Goal: Information Seeking & Learning: Find specific fact

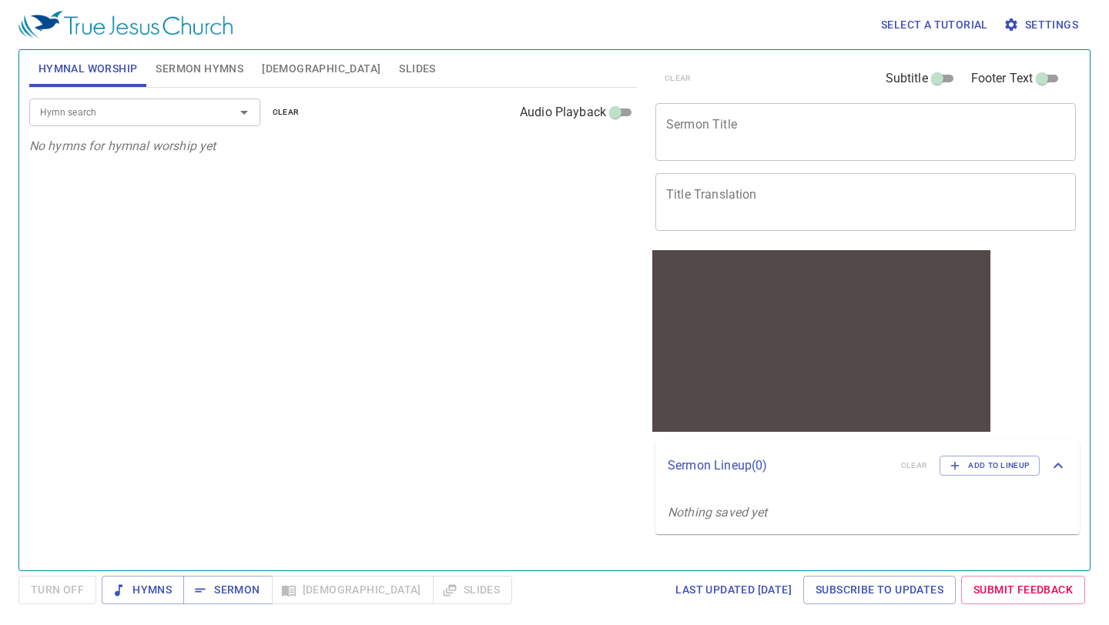
click at [283, 65] on span "[DEMOGRAPHIC_DATA]" at bounding box center [321, 68] width 119 height 19
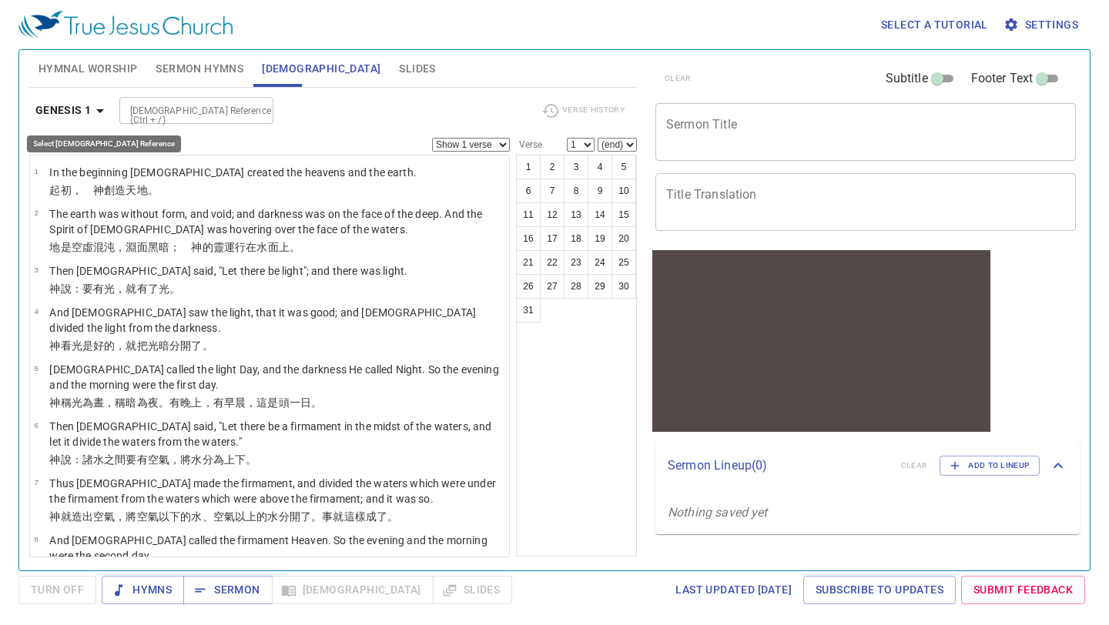
click at [103, 112] on icon "button" at bounding box center [100, 111] width 18 height 18
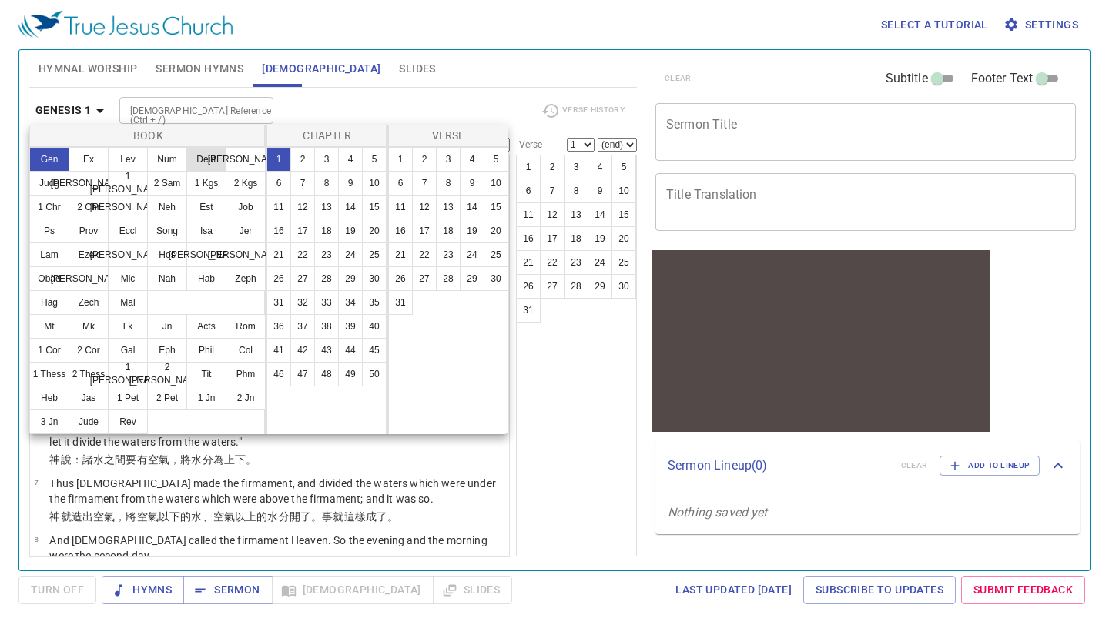
click at [193, 157] on button "Deut" at bounding box center [206, 159] width 40 height 25
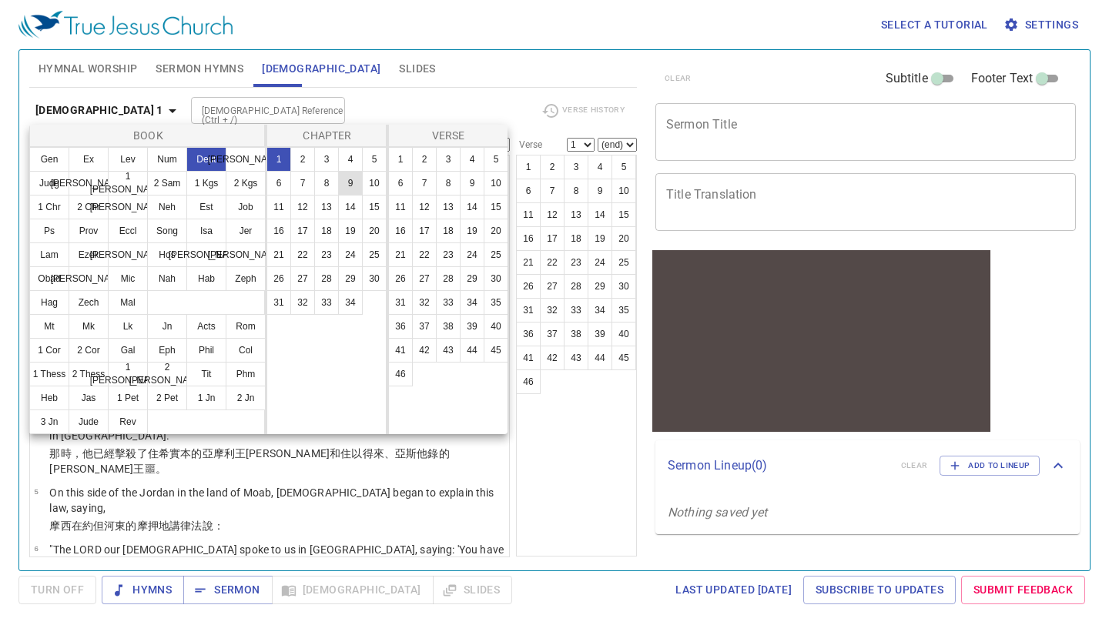
click at [353, 174] on button "9" at bounding box center [350, 183] width 25 height 25
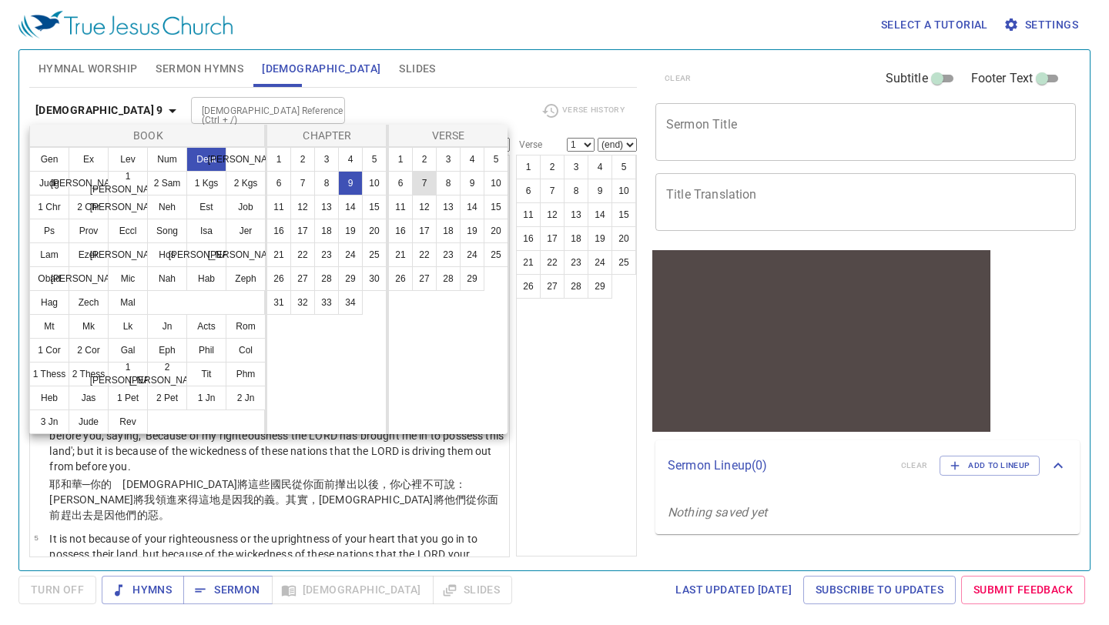
click at [424, 180] on button "7" at bounding box center [424, 183] width 25 height 25
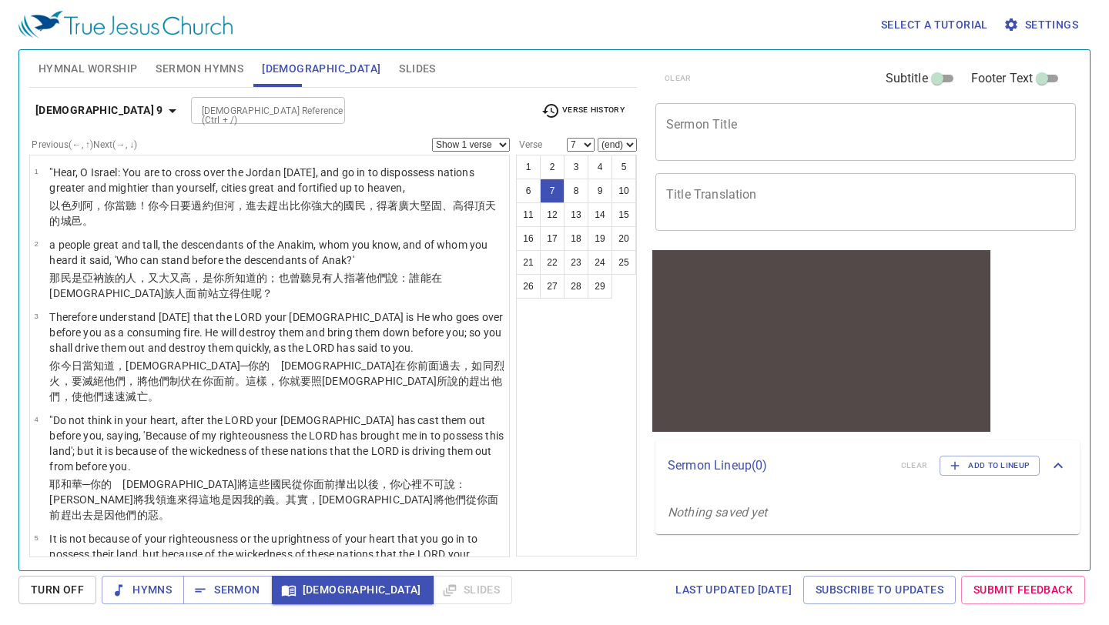
scroll to position [361, 0]
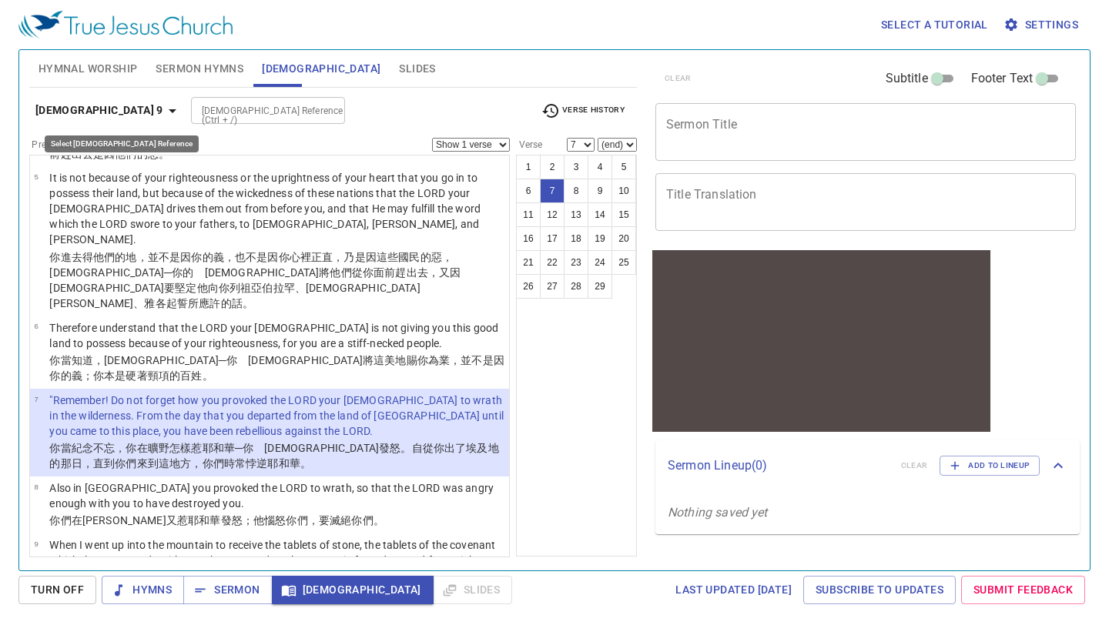
click at [163, 112] on icon "button" at bounding box center [172, 111] width 18 height 18
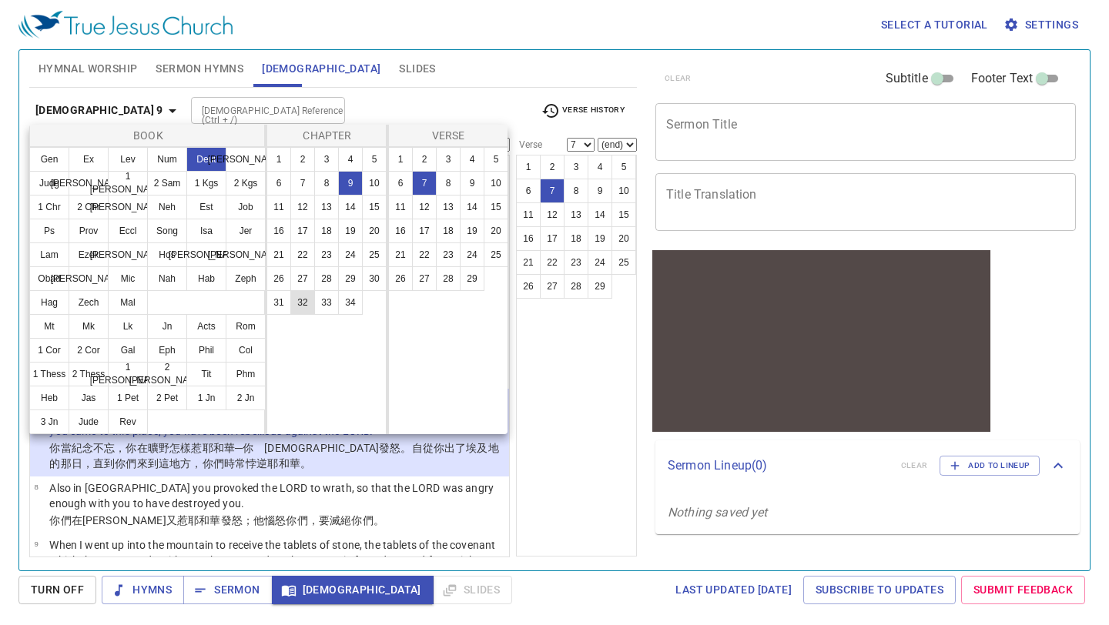
click at [294, 304] on button "32" at bounding box center [302, 302] width 25 height 25
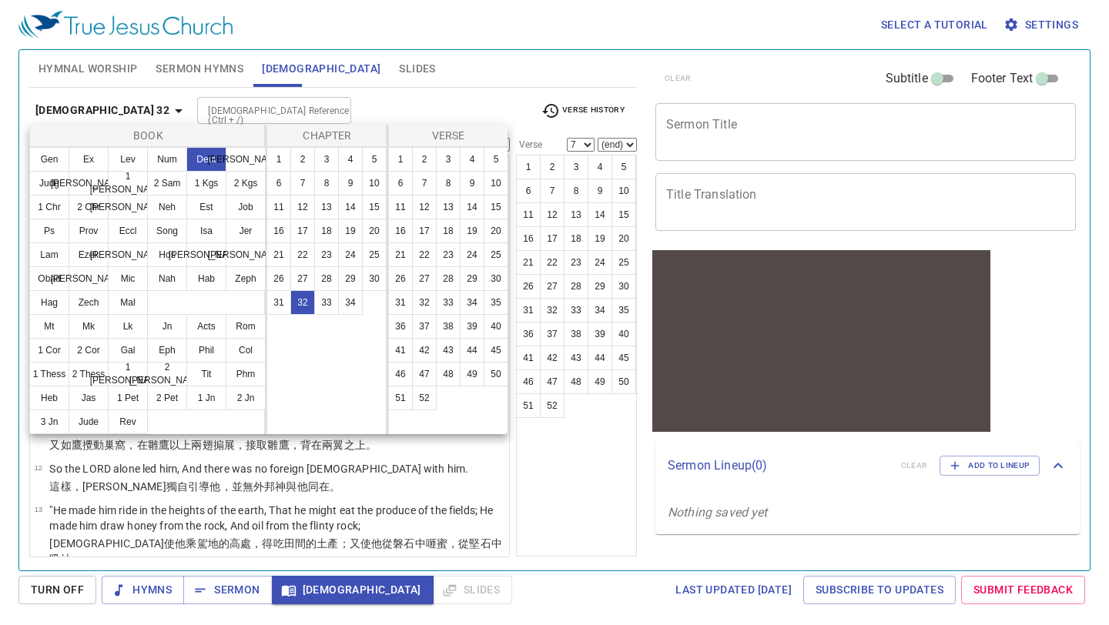
scroll to position [0, 0]
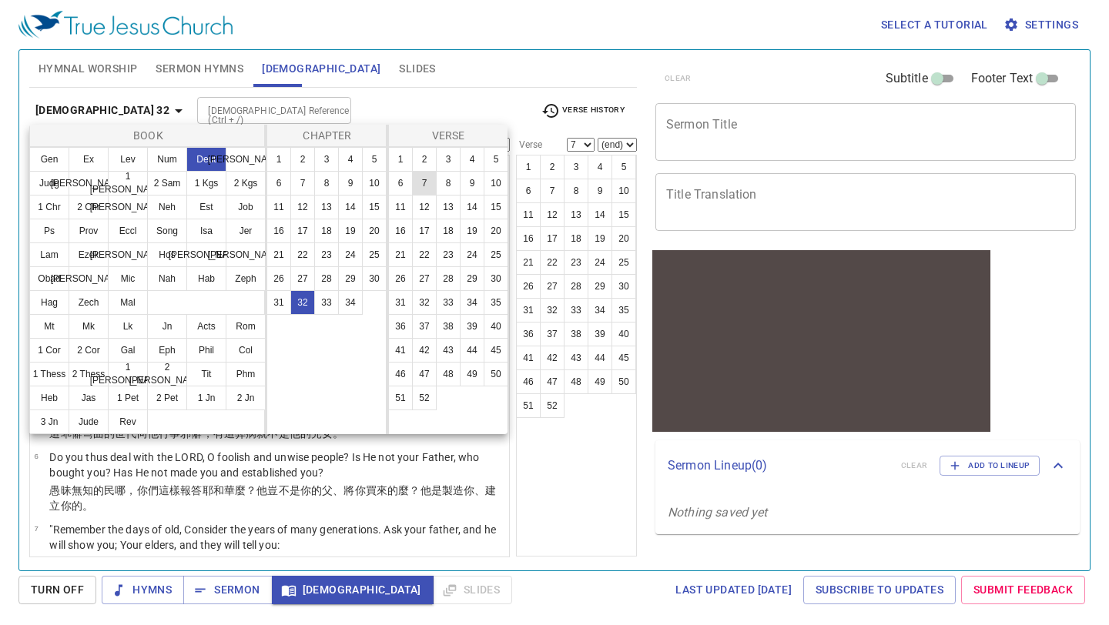
click at [424, 174] on button "7" at bounding box center [424, 183] width 25 height 25
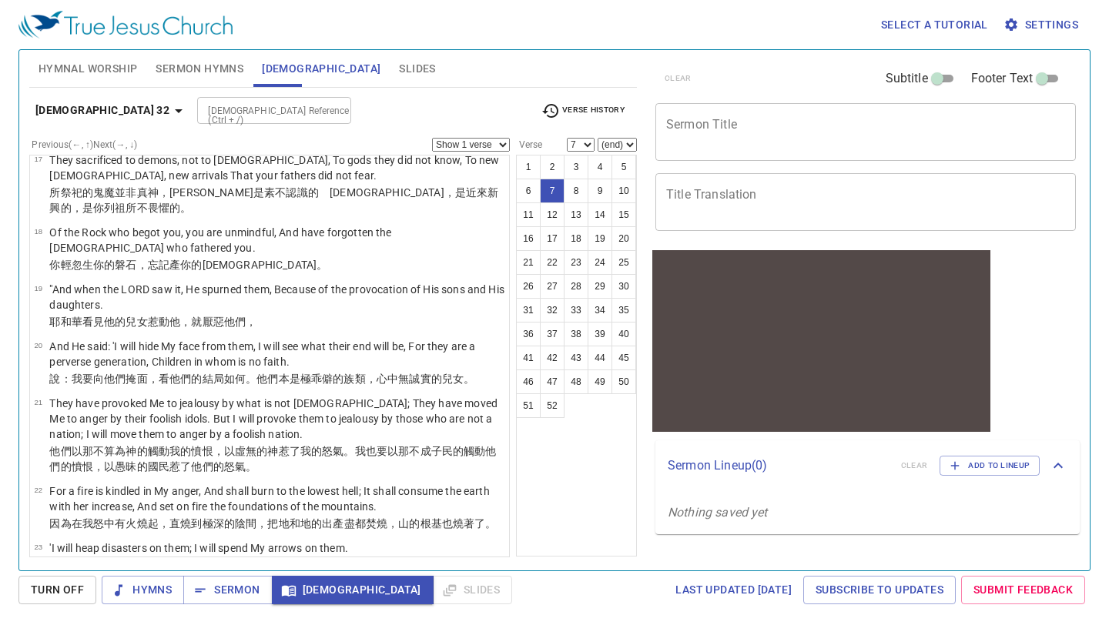
scroll to position [1019, 0]
click at [169, 112] on icon "button" at bounding box center [178, 111] width 18 height 18
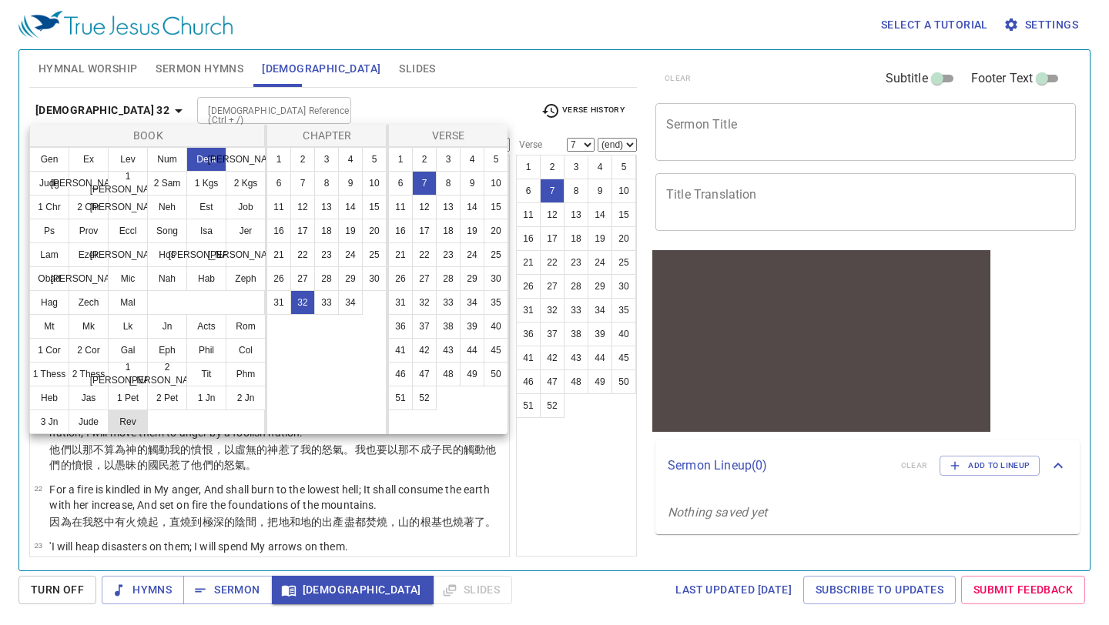
click at [128, 421] on button "Rev" at bounding box center [128, 422] width 40 height 25
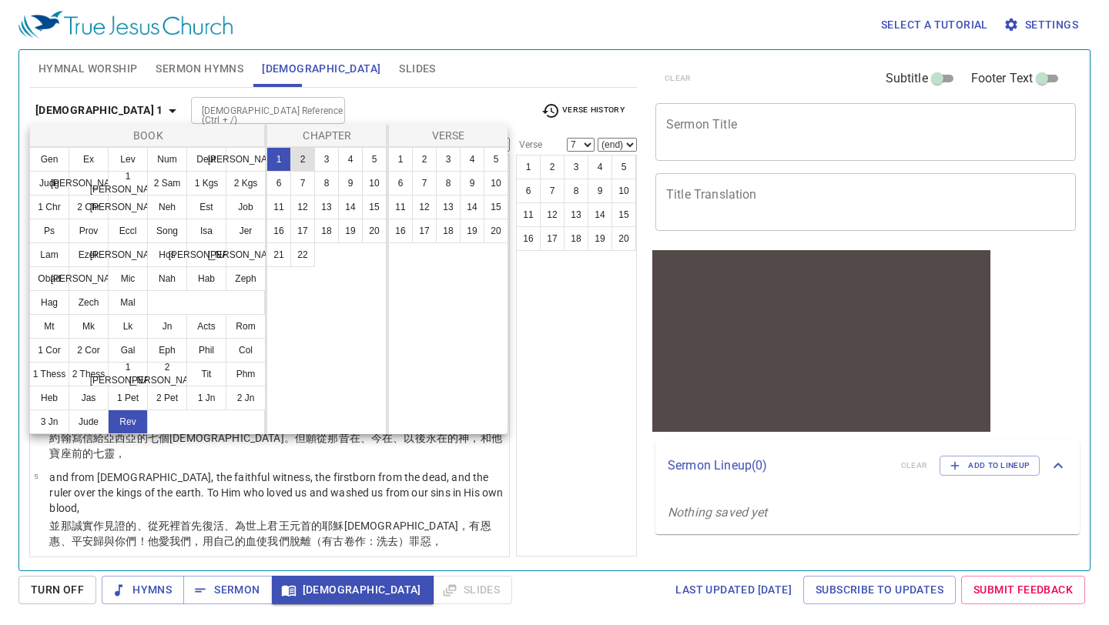
click at [303, 160] on button "2" at bounding box center [302, 159] width 25 height 25
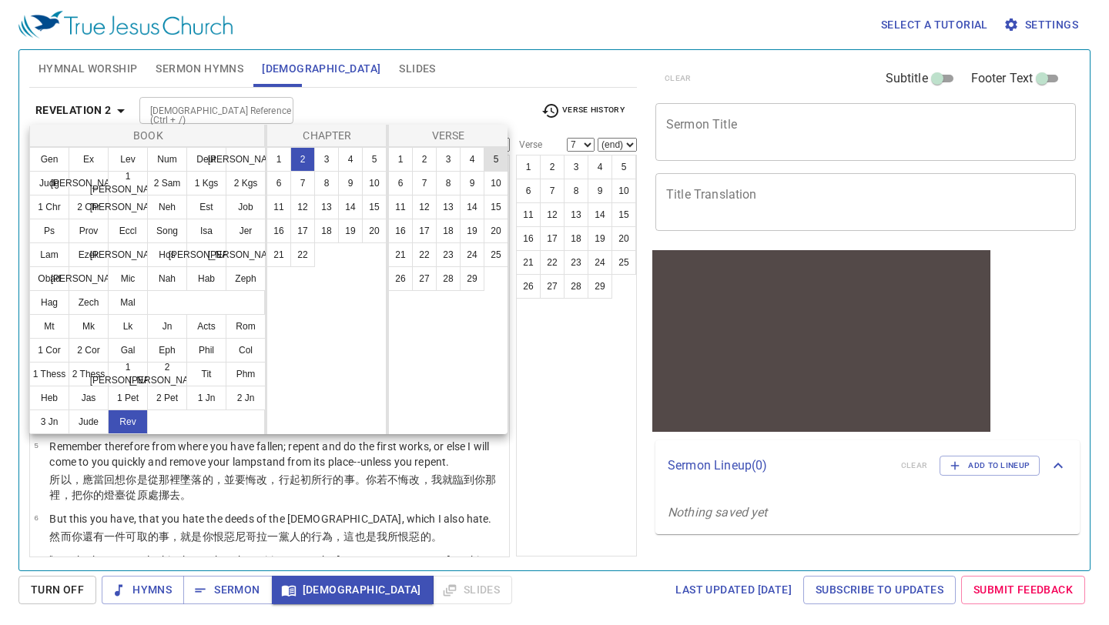
click at [497, 159] on button "5" at bounding box center [496, 159] width 25 height 25
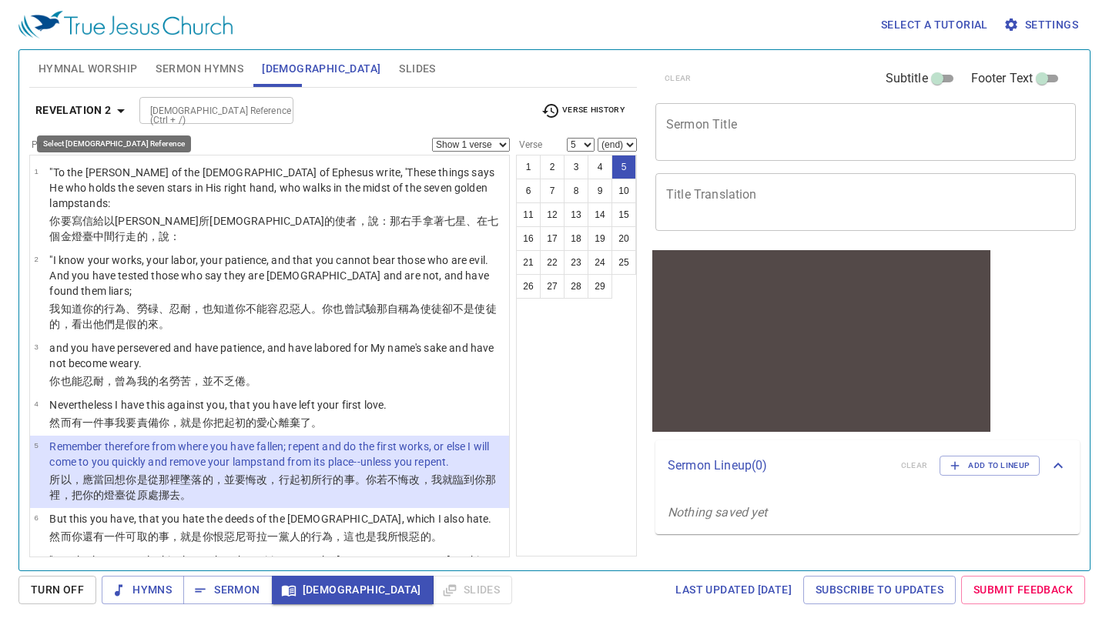
click at [118, 109] on icon "button" at bounding box center [121, 111] width 18 height 18
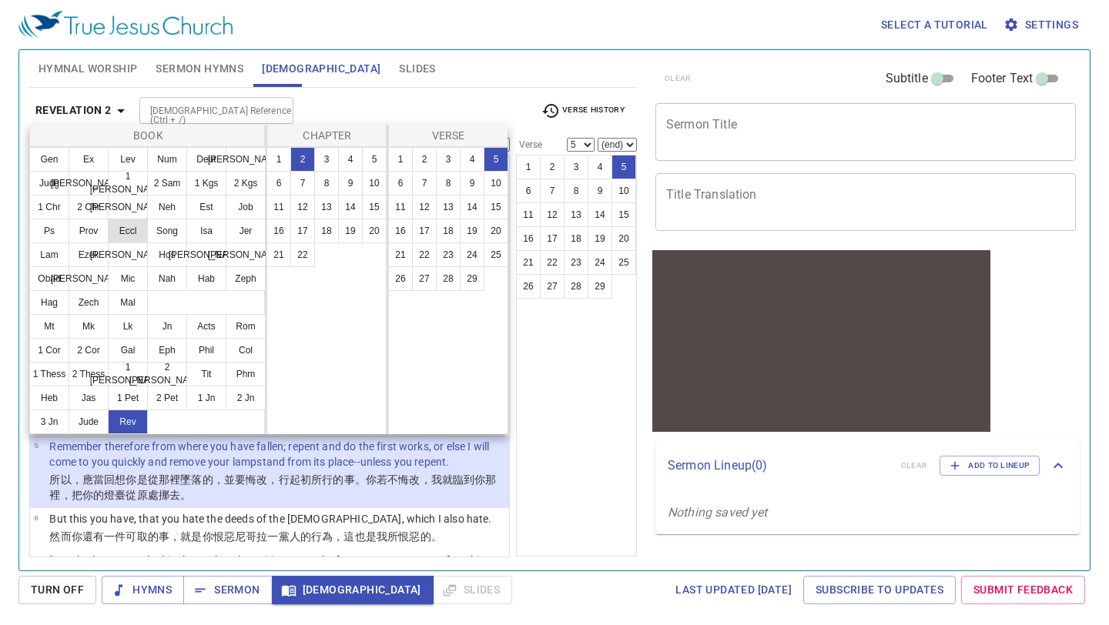
click at [127, 229] on button "Eccl" at bounding box center [128, 231] width 40 height 25
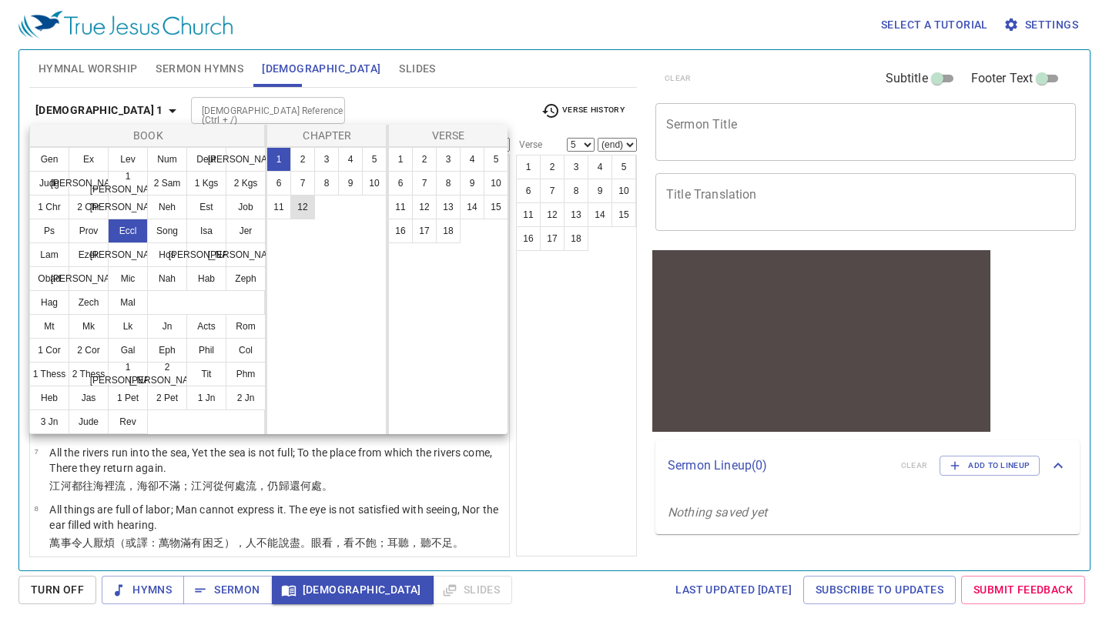
click at [301, 209] on button "12" at bounding box center [302, 207] width 25 height 25
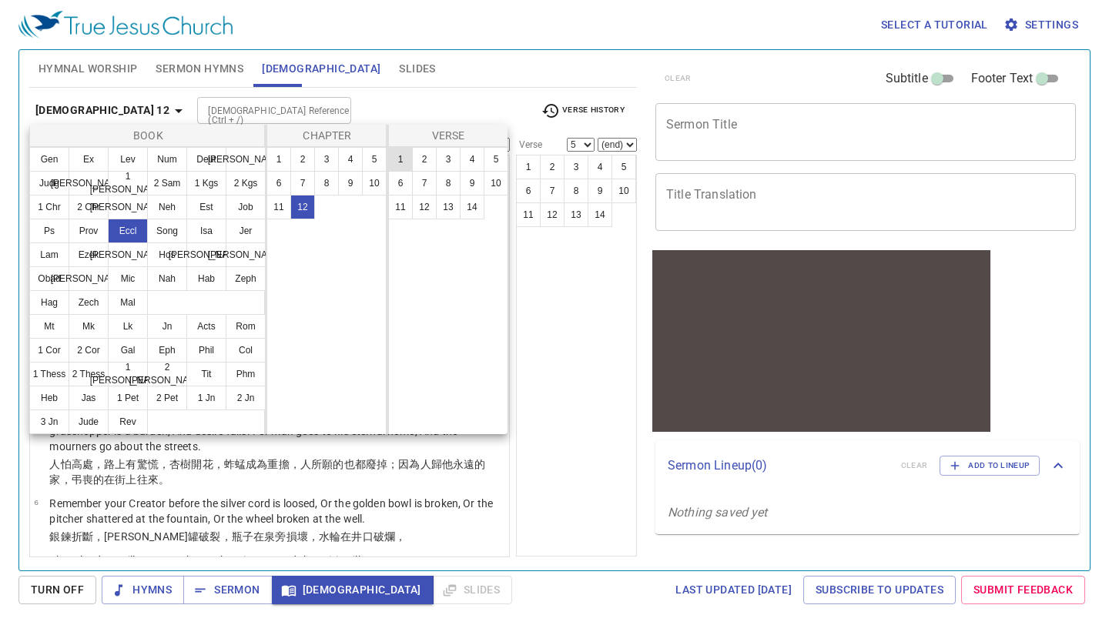
click at [400, 157] on button "1" at bounding box center [400, 159] width 25 height 25
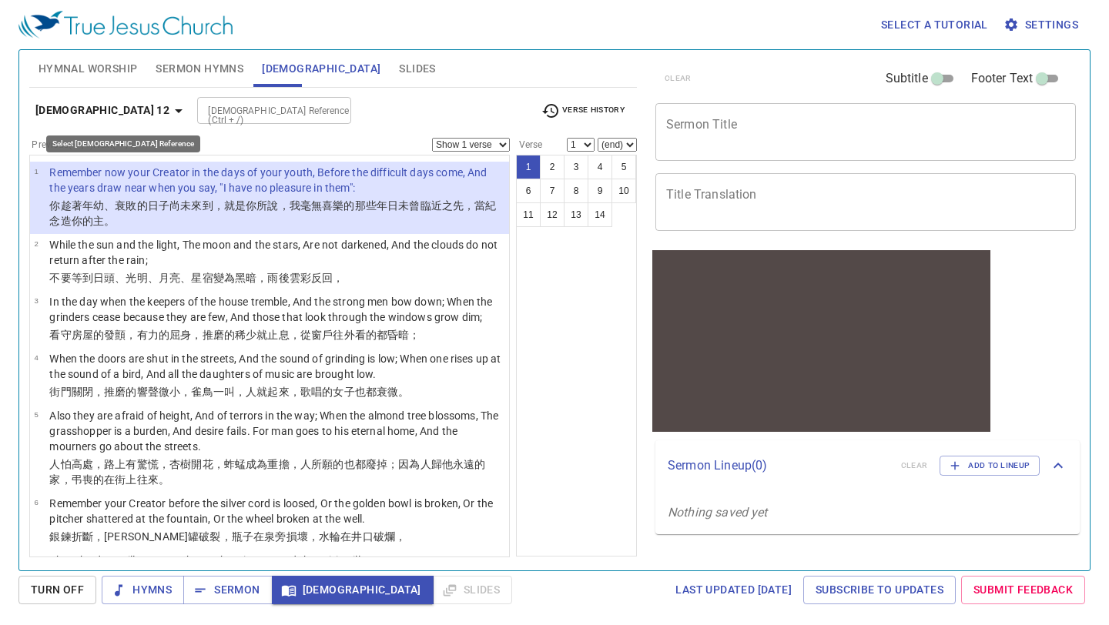
click at [169, 102] on icon "button" at bounding box center [178, 111] width 18 height 18
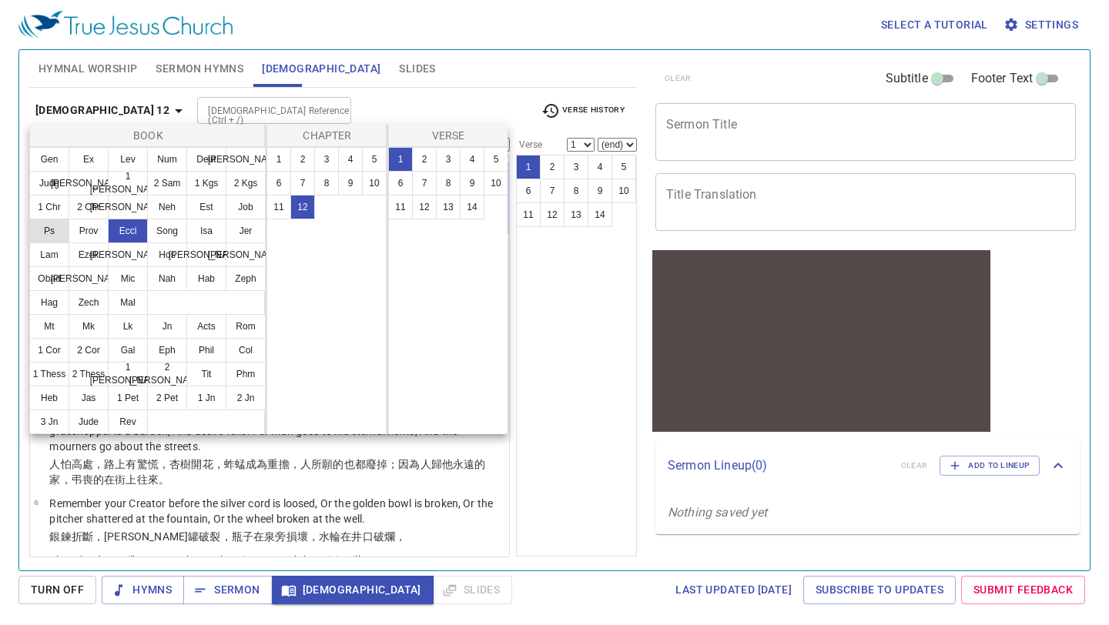
click at [54, 236] on button "Ps" at bounding box center [49, 231] width 40 height 25
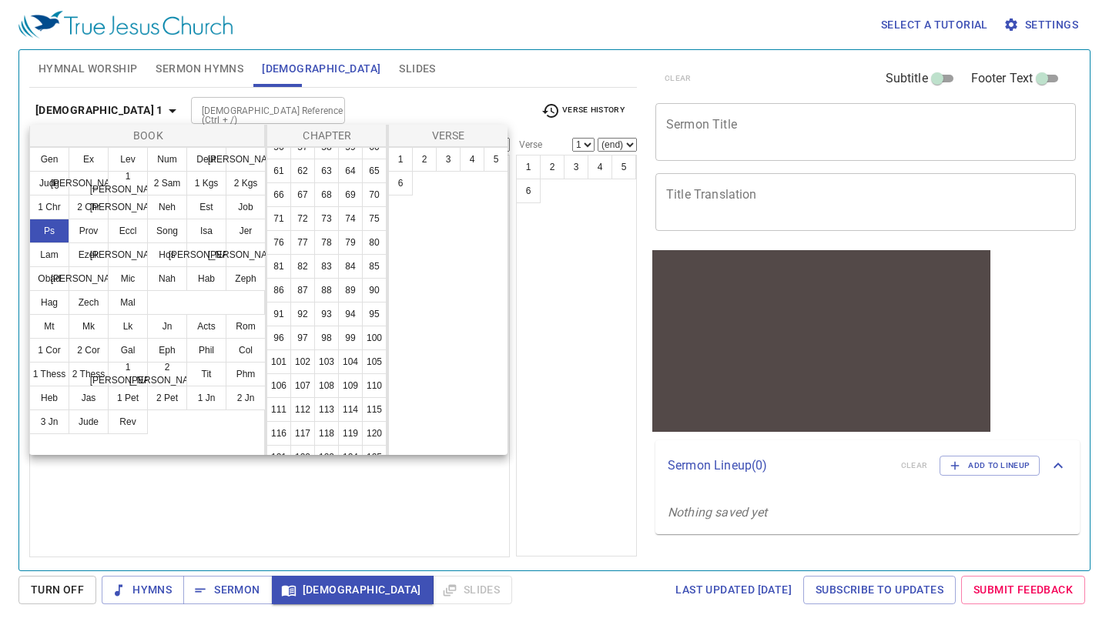
scroll to position [279, 0]
click at [305, 237] on button "77" at bounding box center [302, 238] width 25 height 25
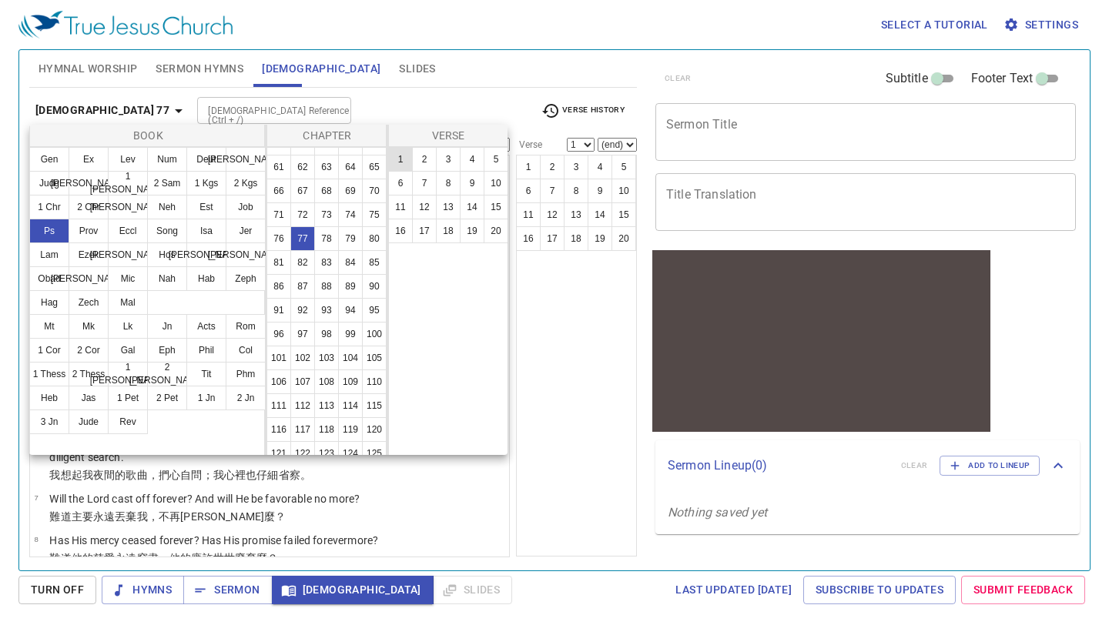
click at [402, 159] on button "1" at bounding box center [400, 159] width 25 height 25
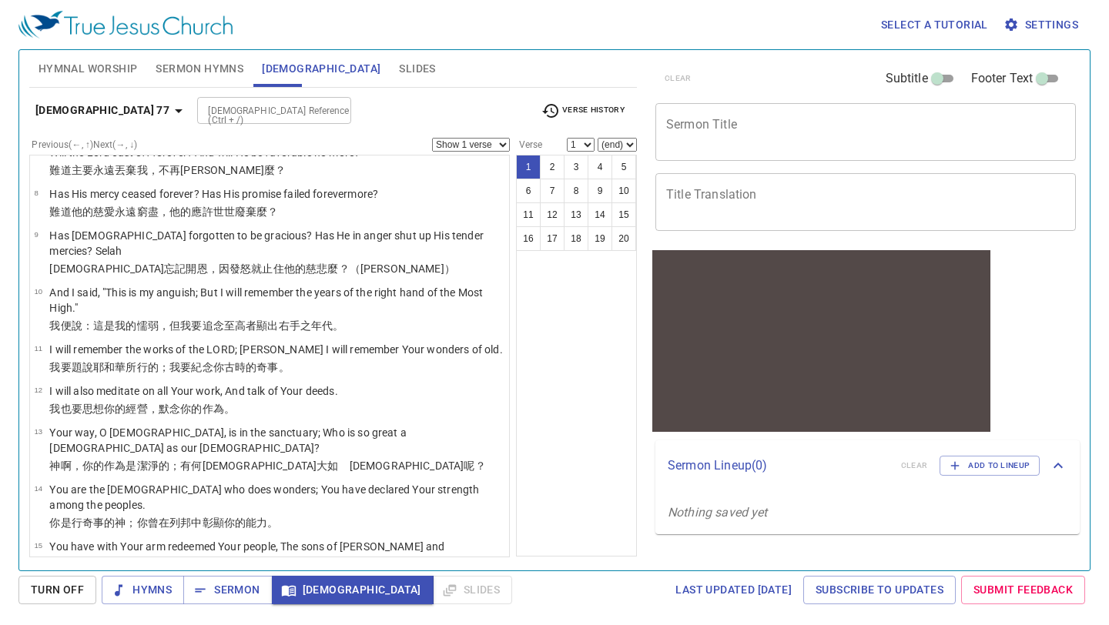
scroll to position [360, 0]
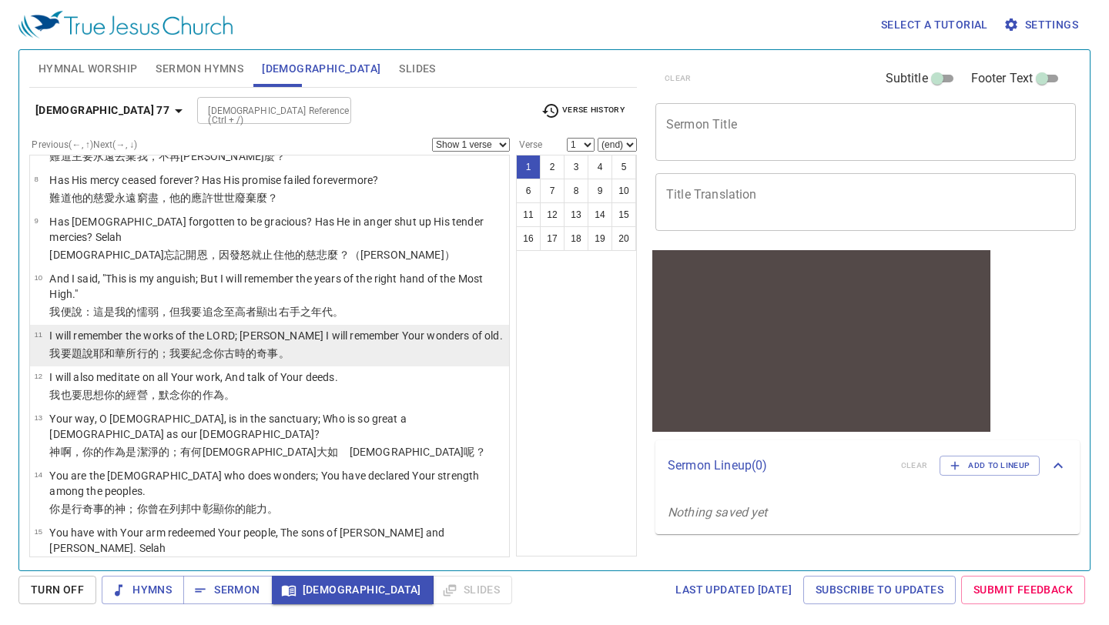
click at [251, 347] on wh6924 "的奇事 。" at bounding box center [268, 353] width 44 height 12
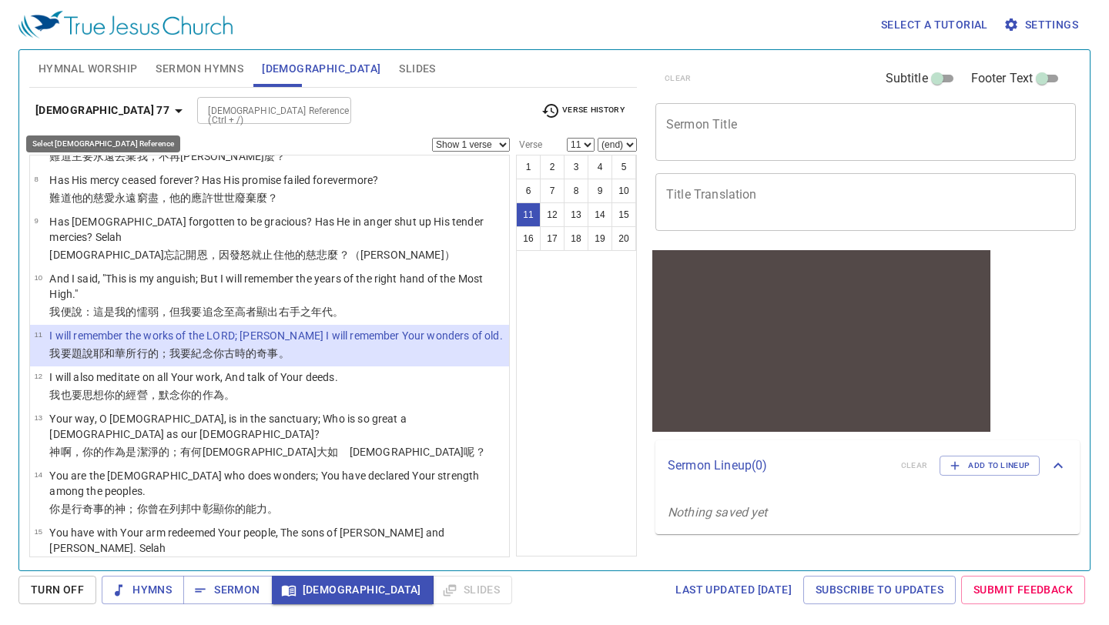
click at [169, 110] on icon "button" at bounding box center [178, 111] width 18 height 18
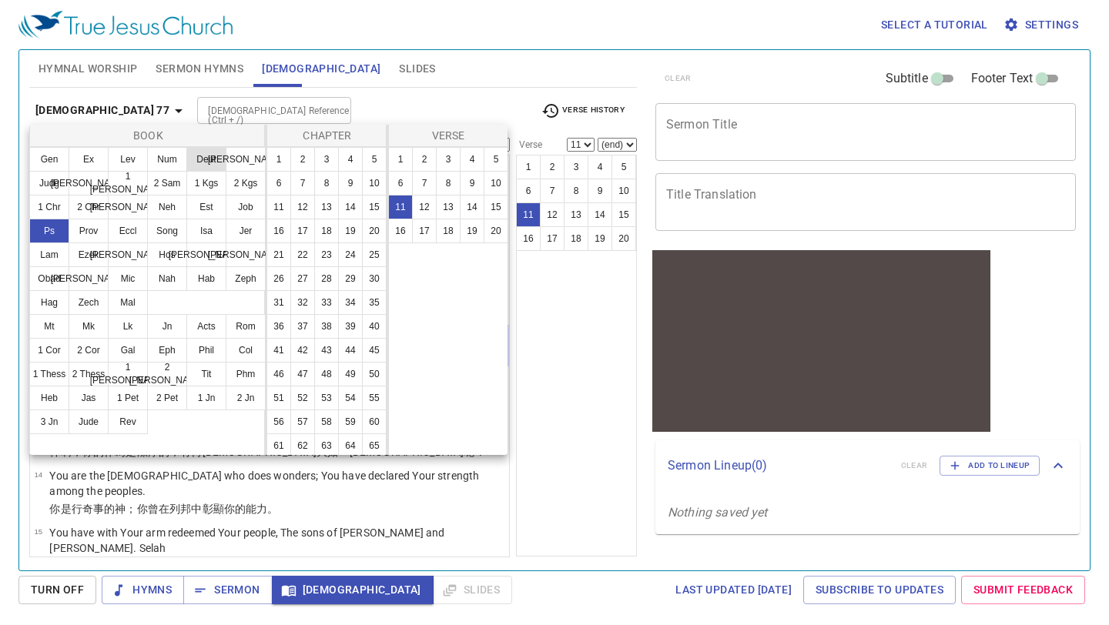
click at [196, 158] on button "Deut" at bounding box center [206, 159] width 40 height 25
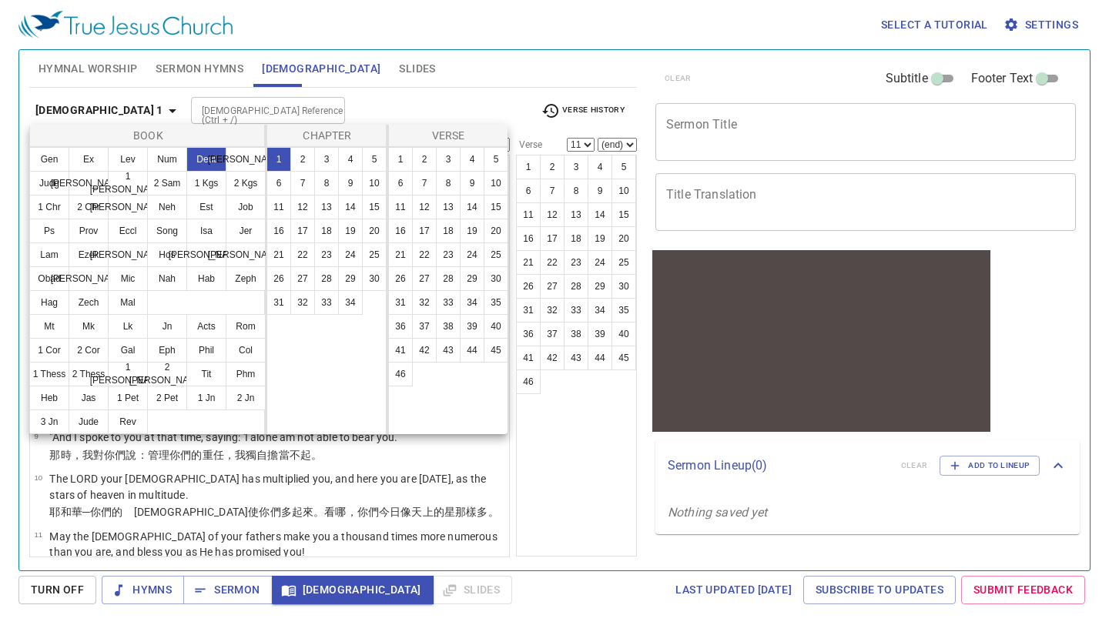
scroll to position [0, 0]
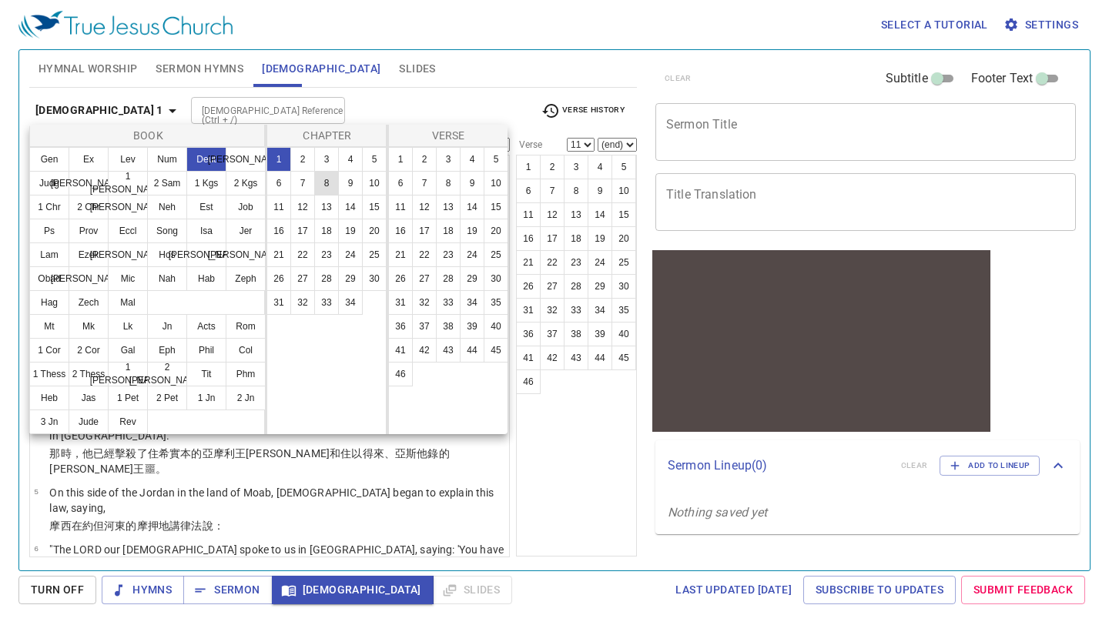
click at [326, 179] on button "8" at bounding box center [326, 183] width 25 height 25
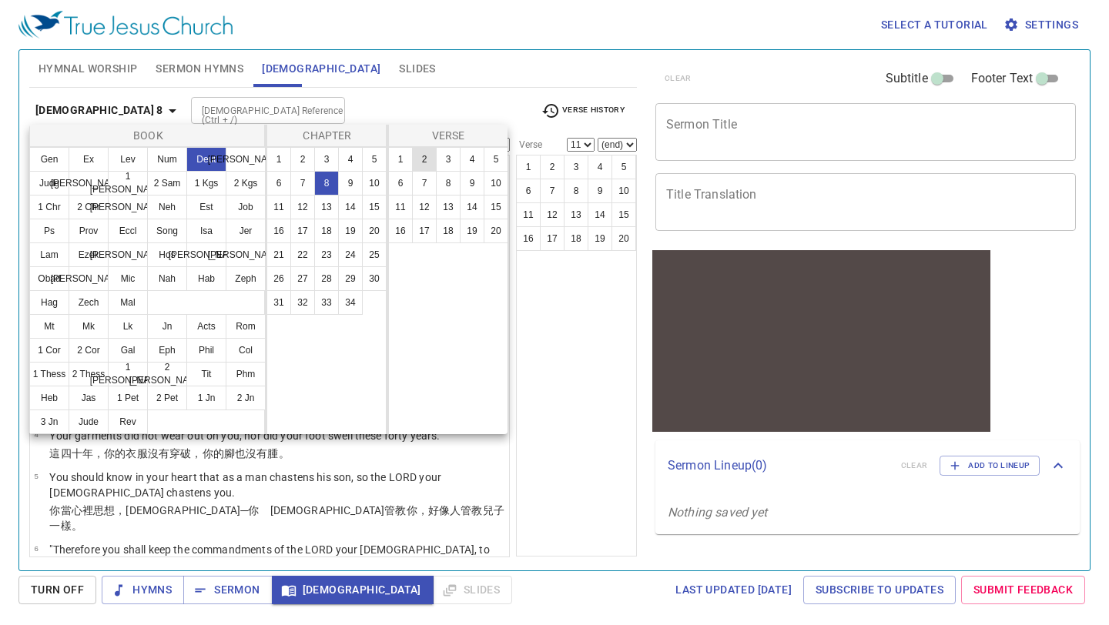
click at [421, 160] on button "2" at bounding box center [424, 159] width 25 height 25
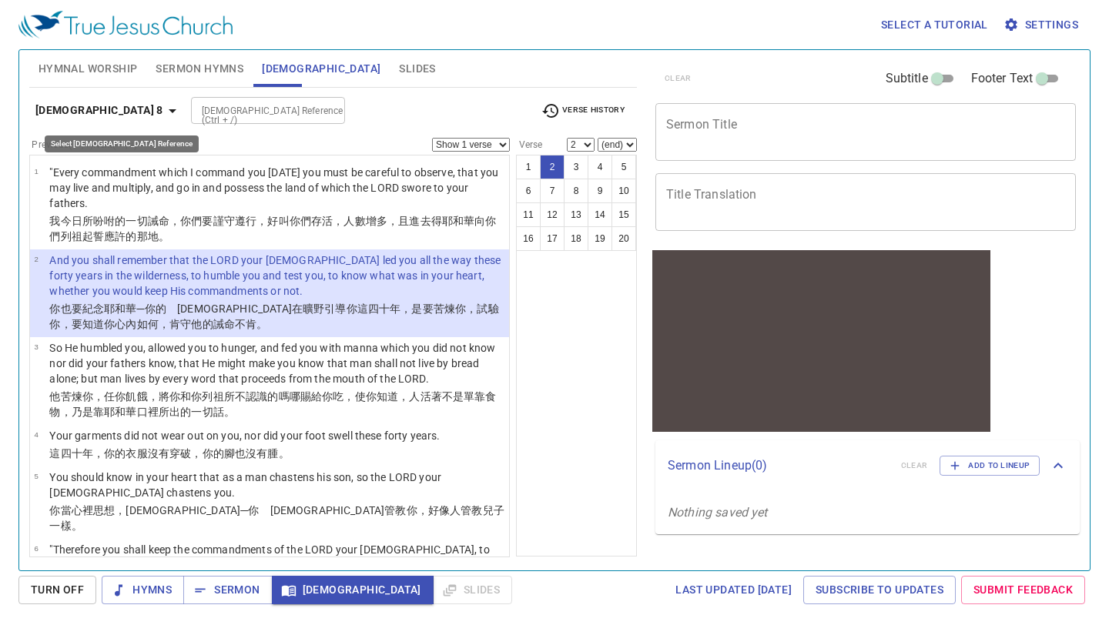
click at [163, 116] on icon "button" at bounding box center [172, 111] width 18 height 18
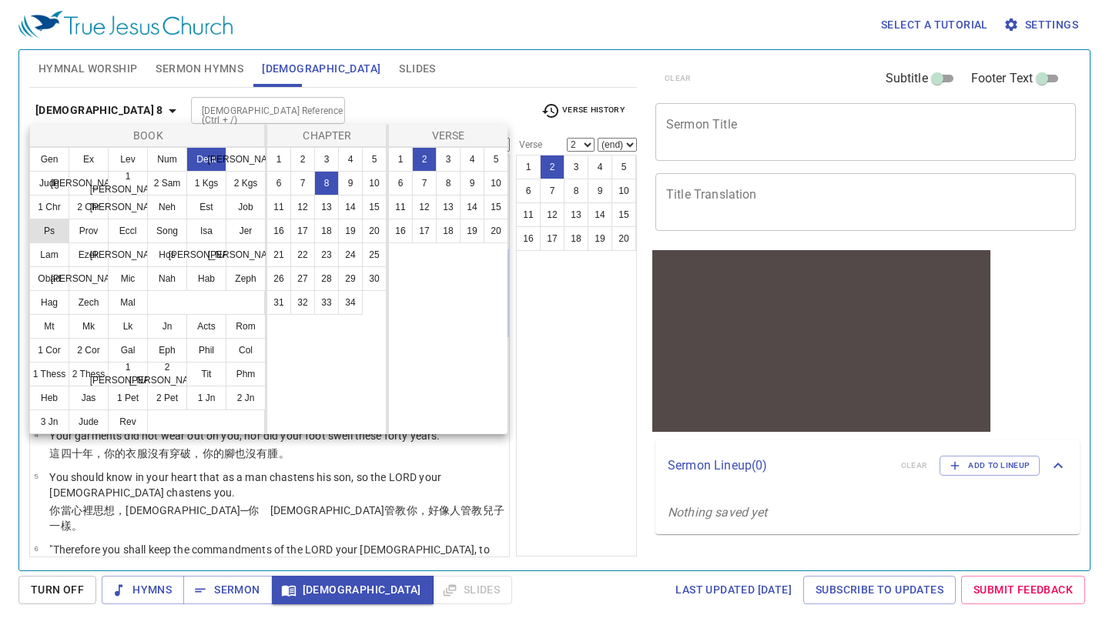
click at [53, 231] on button "Ps" at bounding box center [49, 231] width 40 height 25
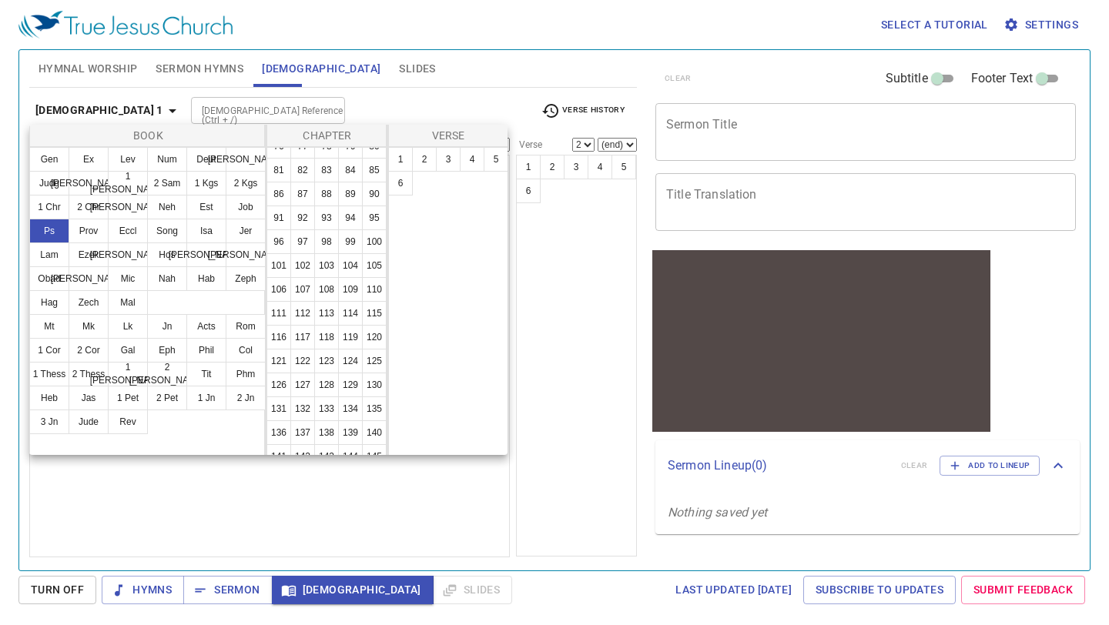
scroll to position [409, 0]
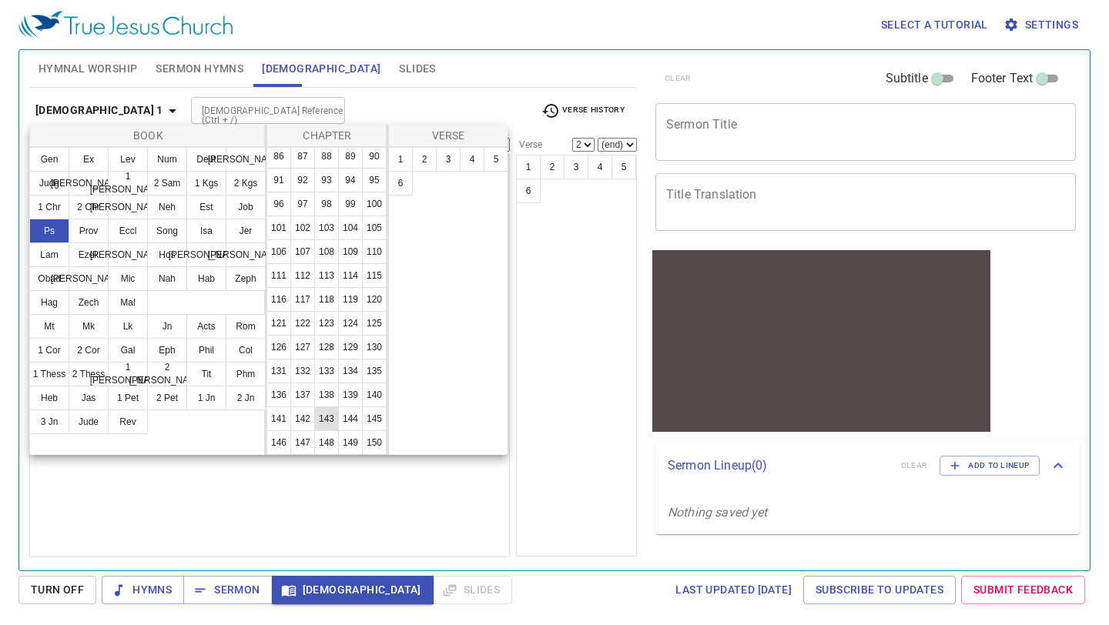
click at [331, 420] on button "143" at bounding box center [326, 419] width 25 height 25
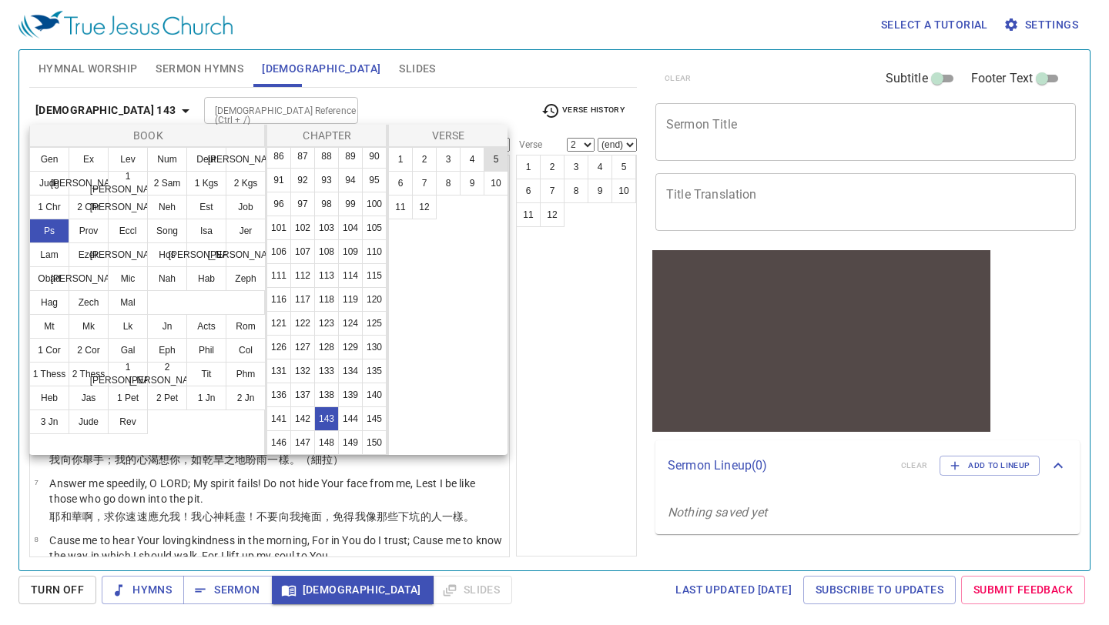
click at [496, 158] on button "5" at bounding box center [496, 159] width 25 height 25
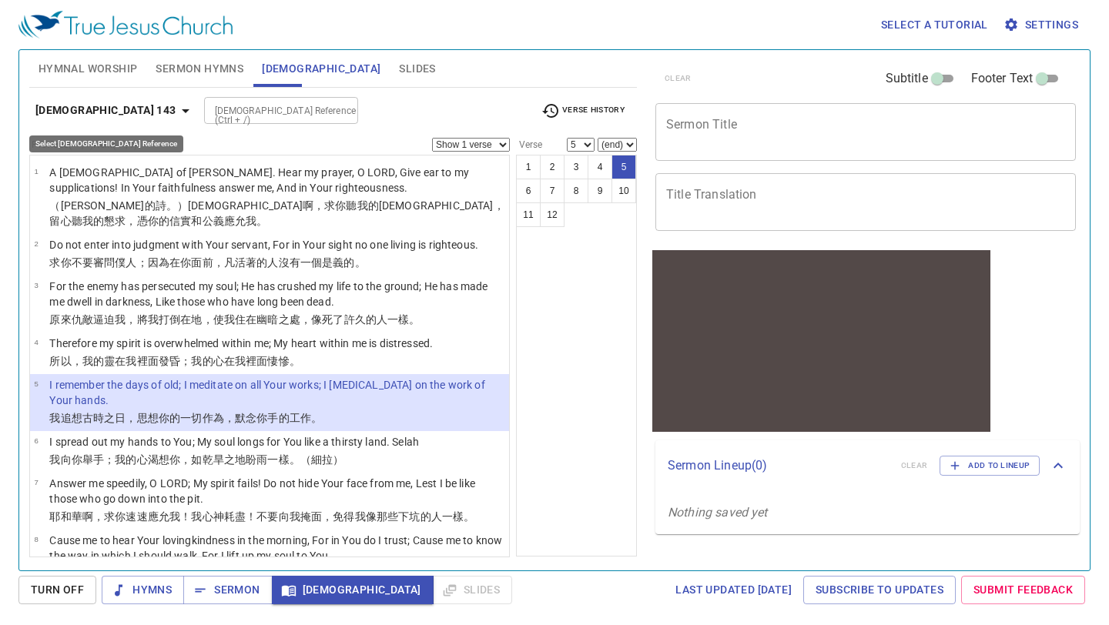
click at [176, 108] on icon "button" at bounding box center [185, 111] width 18 height 18
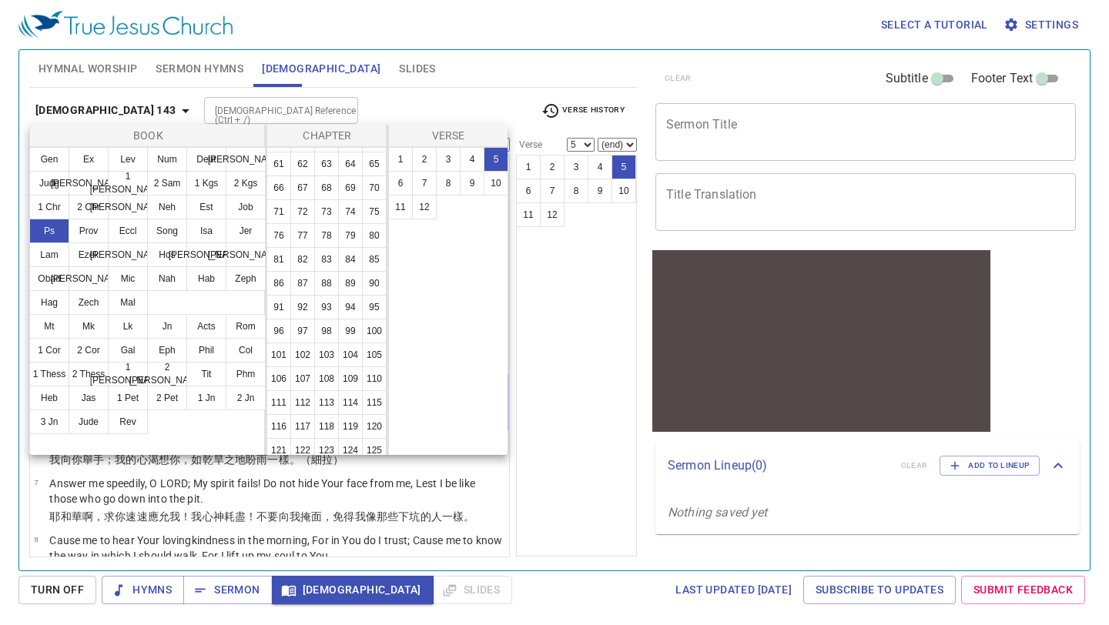
scroll to position [285, 0]
click at [366, 352] on button "105" at bounding box center [374, 352] width 25 height 25
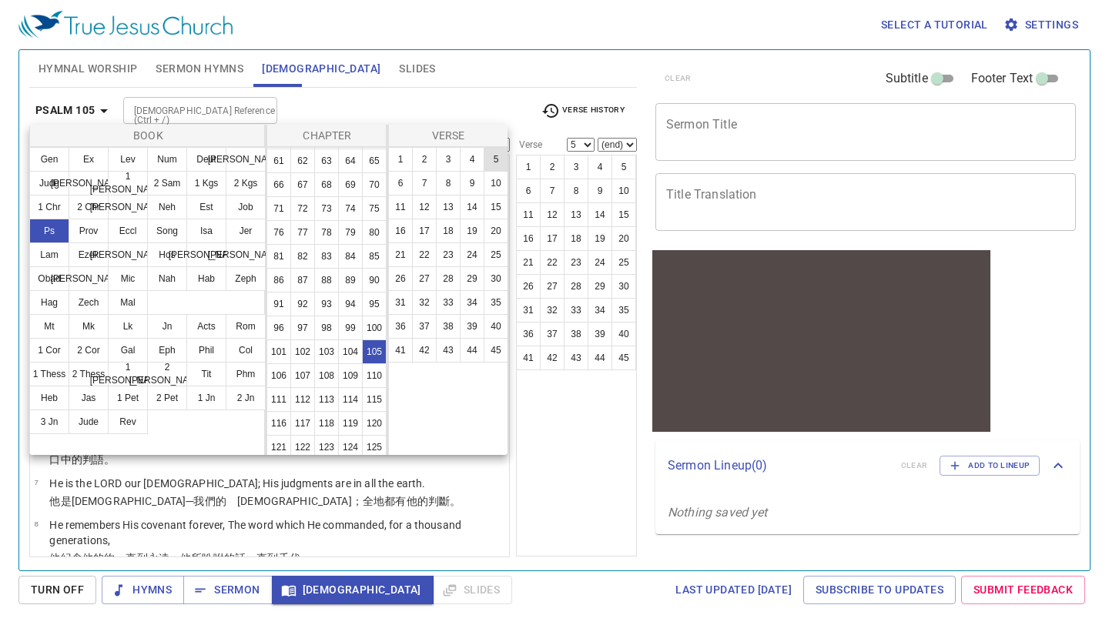
click at [493, 153] on button "5" at bounding box center [496, 159] width 25 height 25
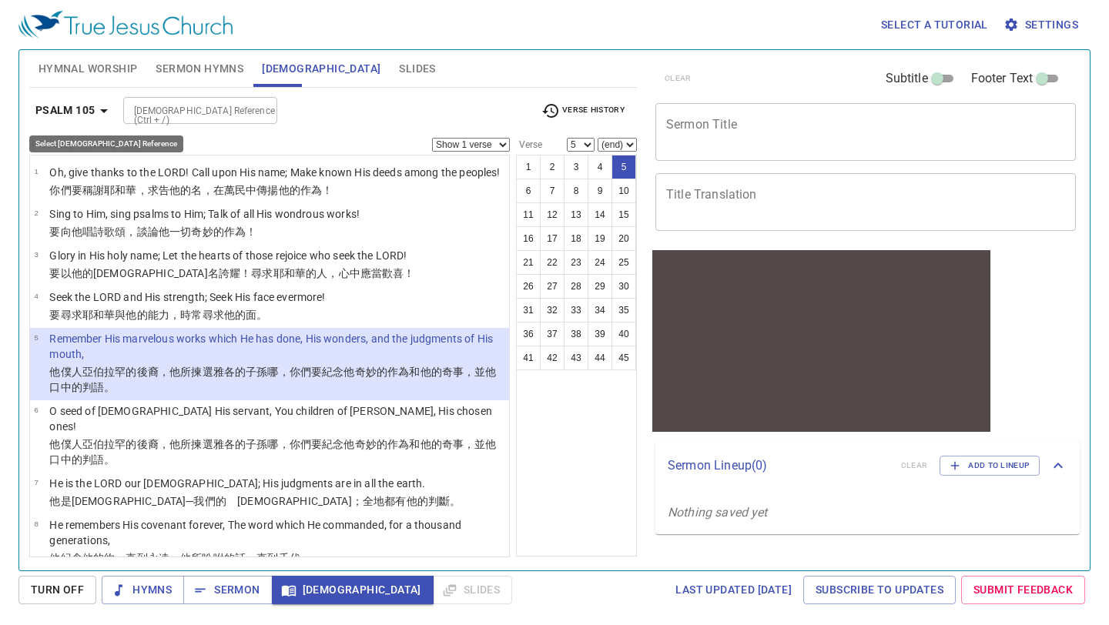
click at [85, 112] on b "Psalm 105" at bounding box center [65, 110] width 60 height 19
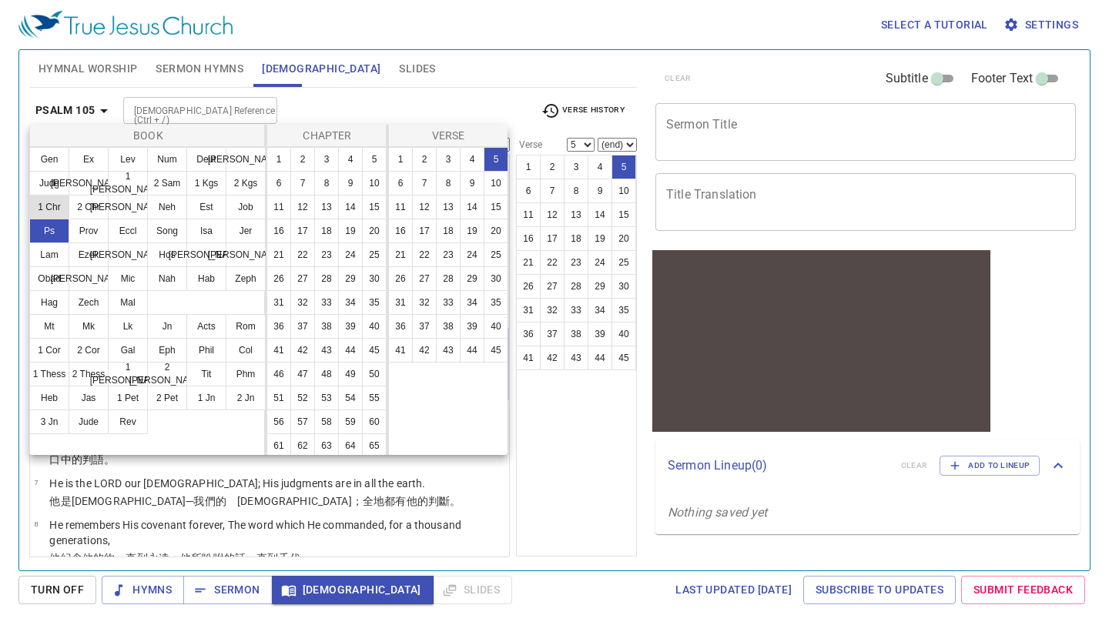
click at [50, 203] on button "1 Chr" at bounding box center [49, 207] width 40 height 25
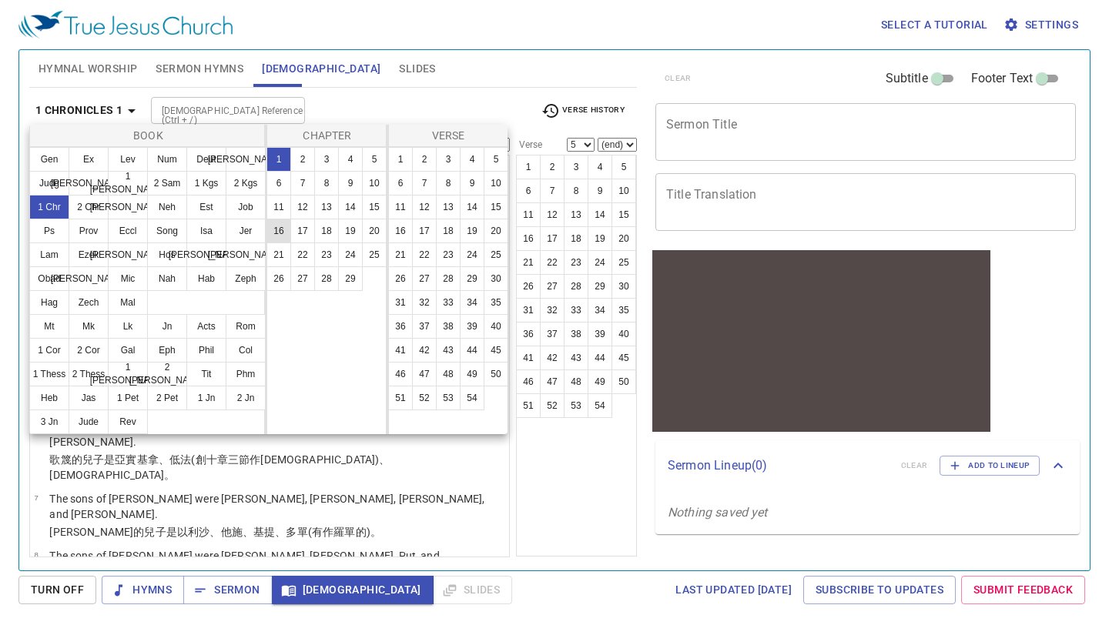
click at [273, 233] on button "16" at bounding box center [278, 231] width 25 height 25
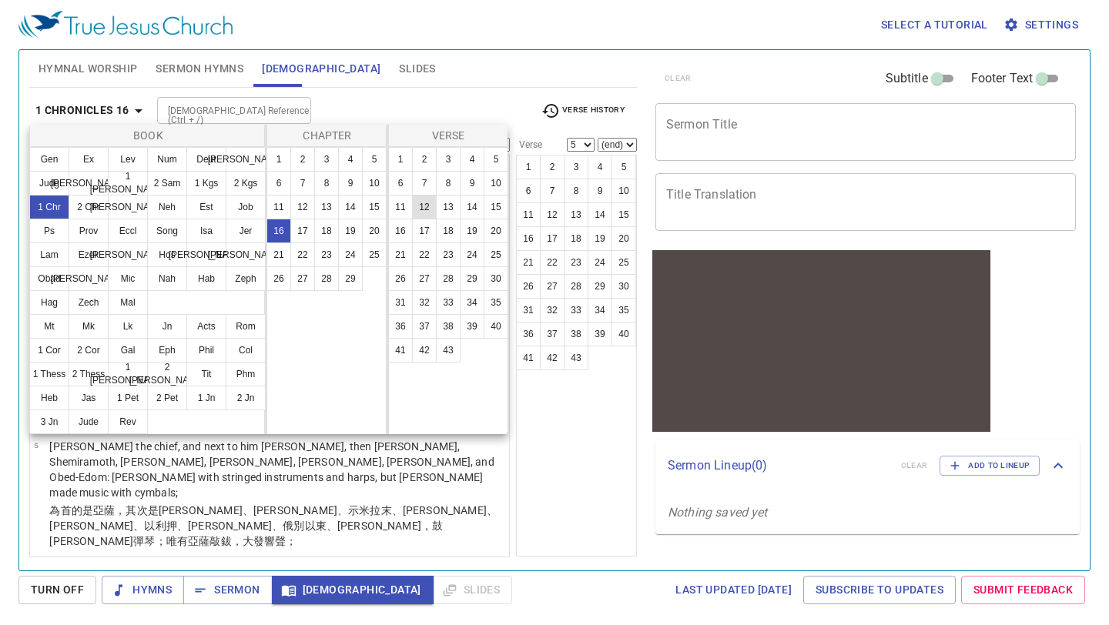
click at [424, 204] on button "12" at bounding box center [424, 207] width 25 height 25
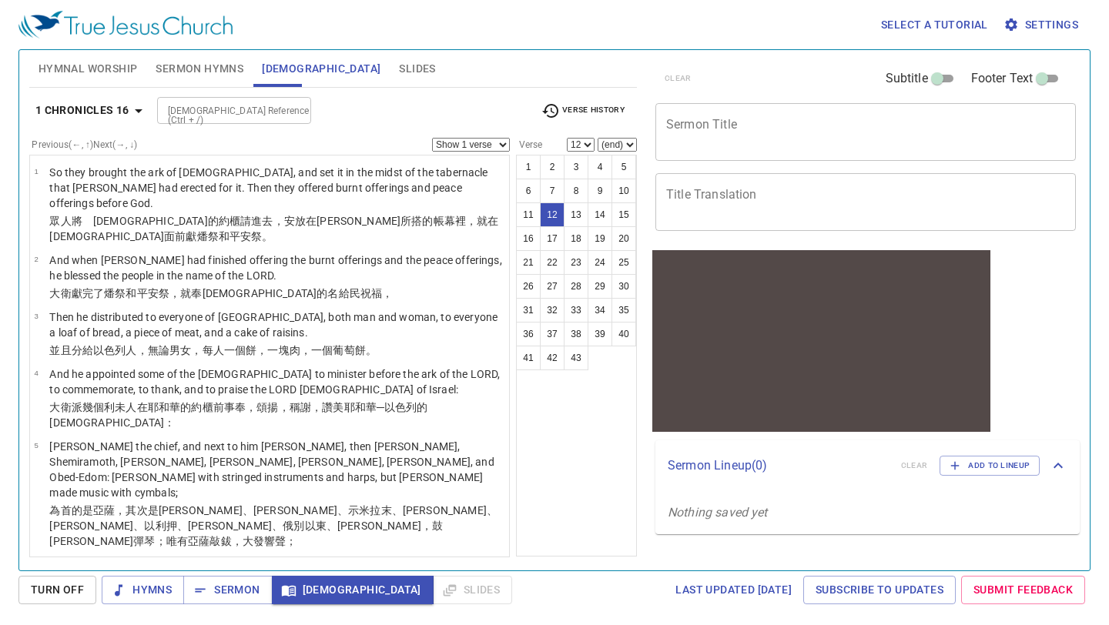
scroll to position [438, 0]
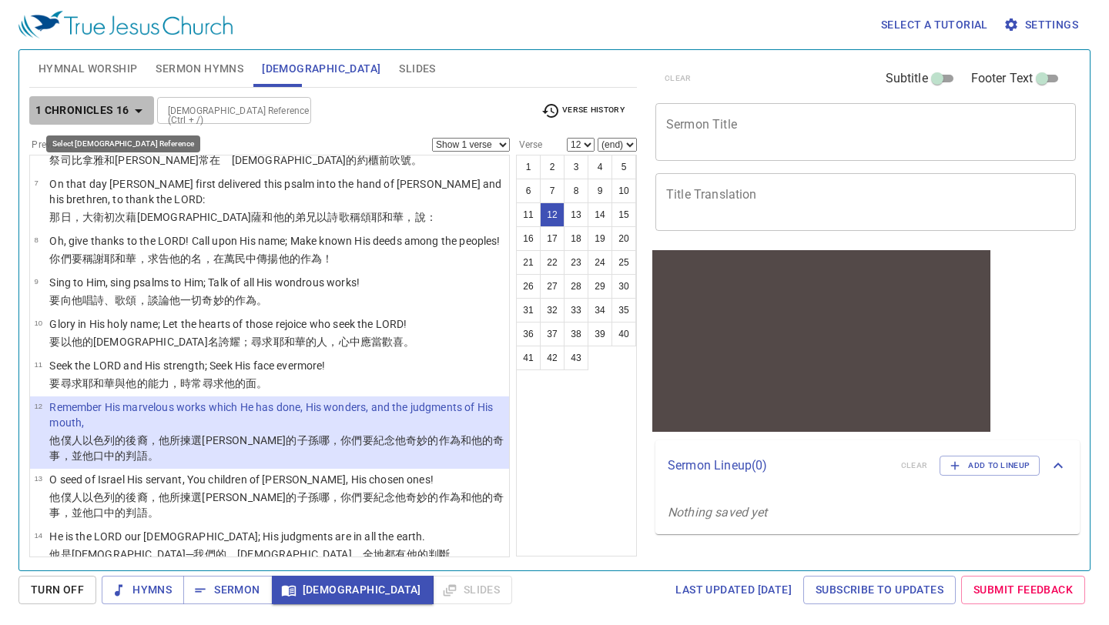
click at [116, 116] on b "1 Chronicles 16" at bounding box center [82, 110] width 94 height 19
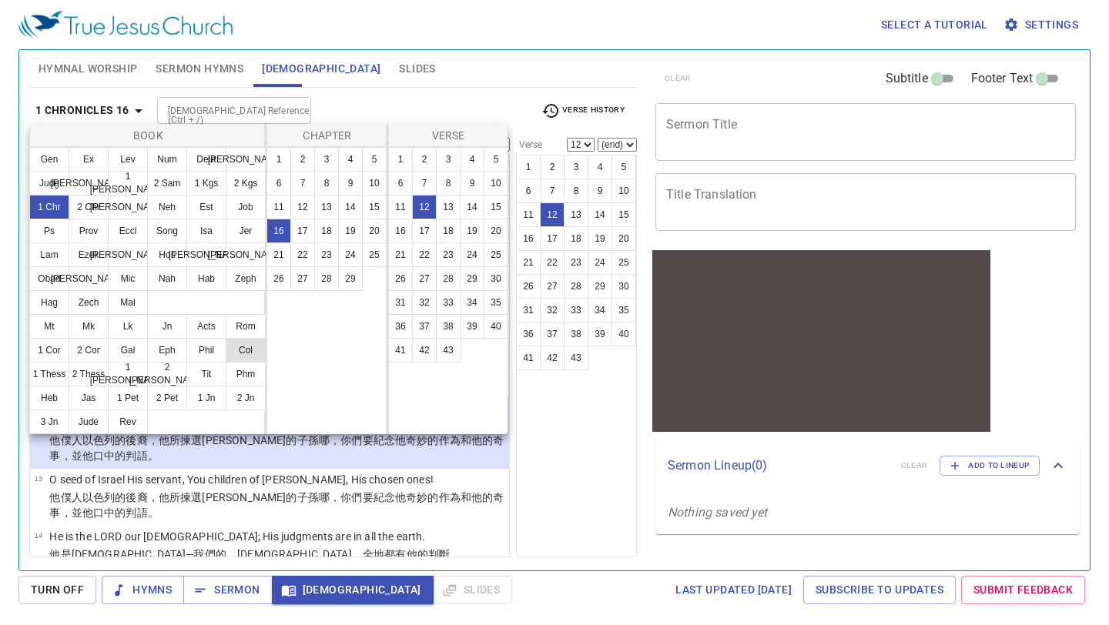
click at [229, 355] on button "Col" at bounding box center [246, 350] width 40 height 25
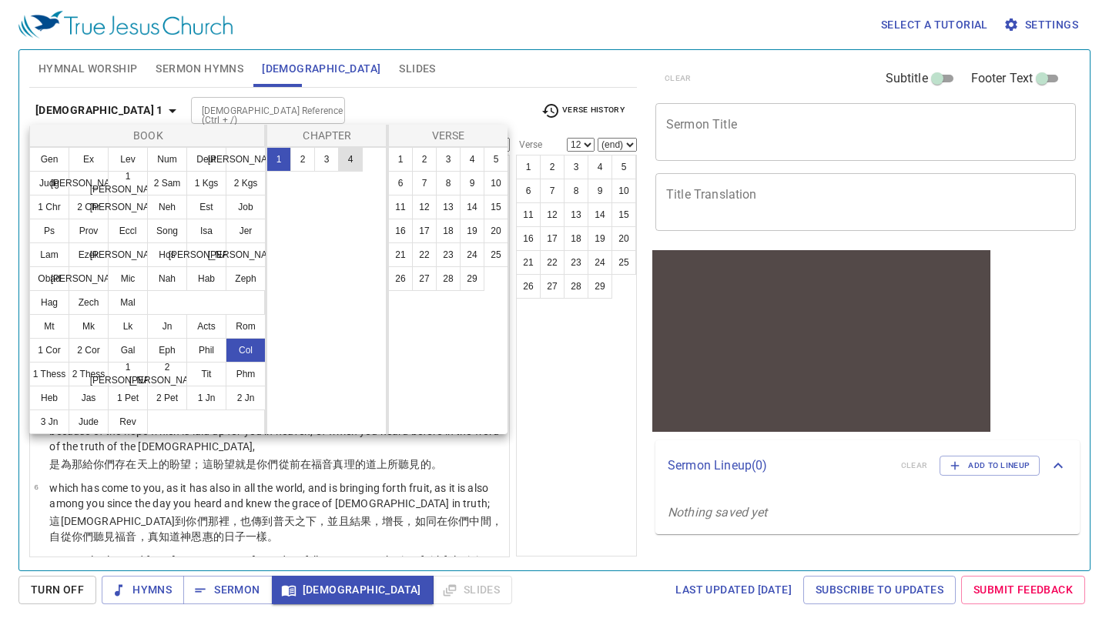
click at [347, 162] on button "4" at bounding box center [350, 159] width 25 height 25
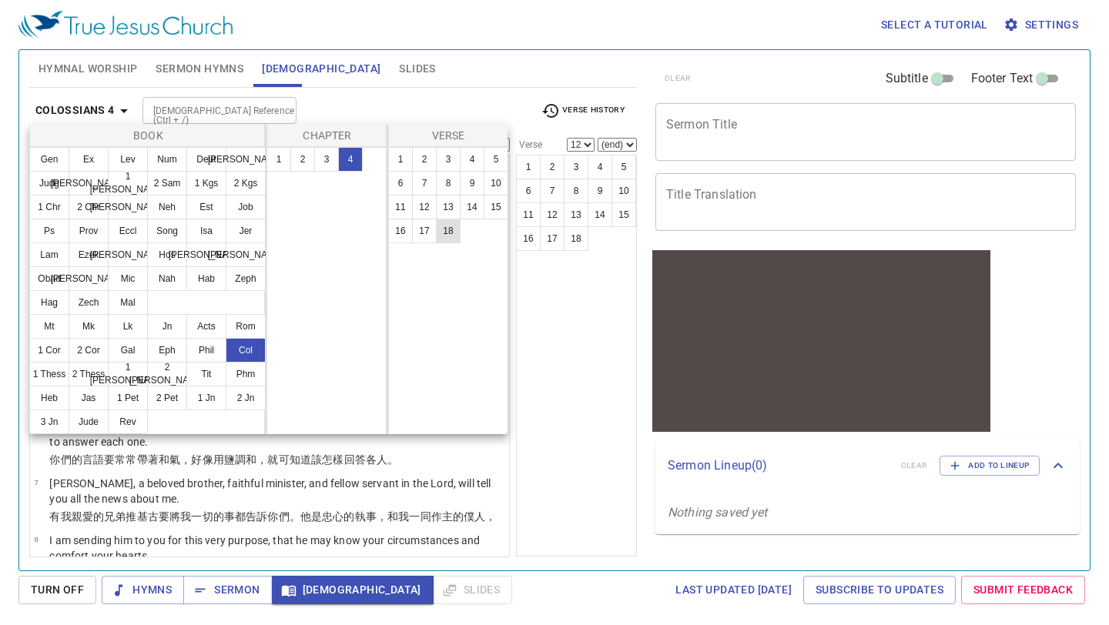
click at [453, 233] on button "18" at bounding box center [448, 231] width 25 height 25
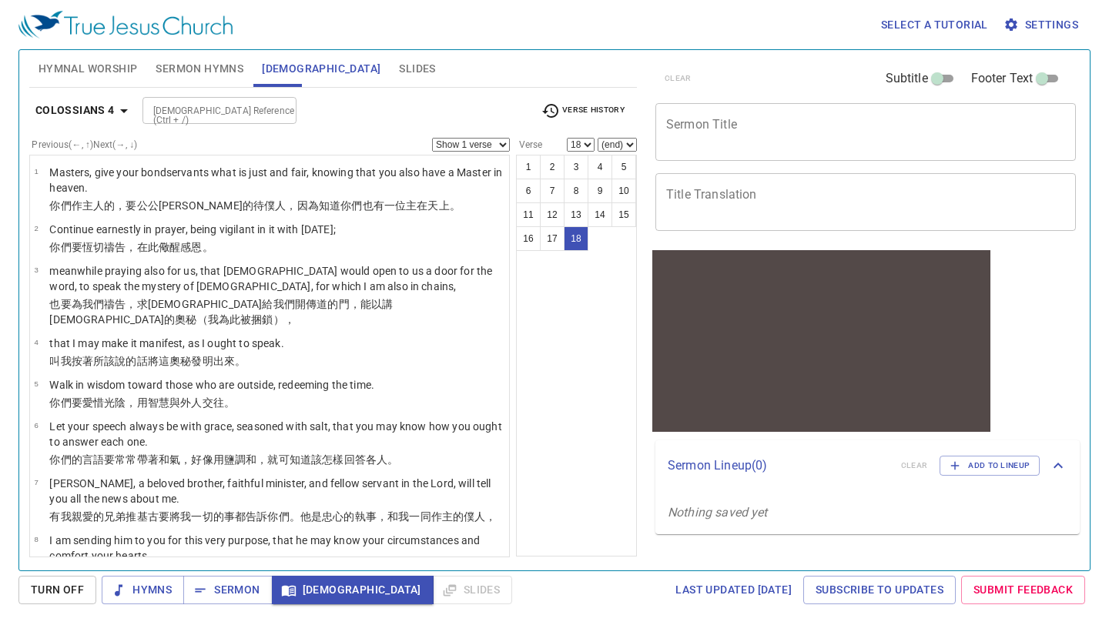
scroll to position [606, 0]
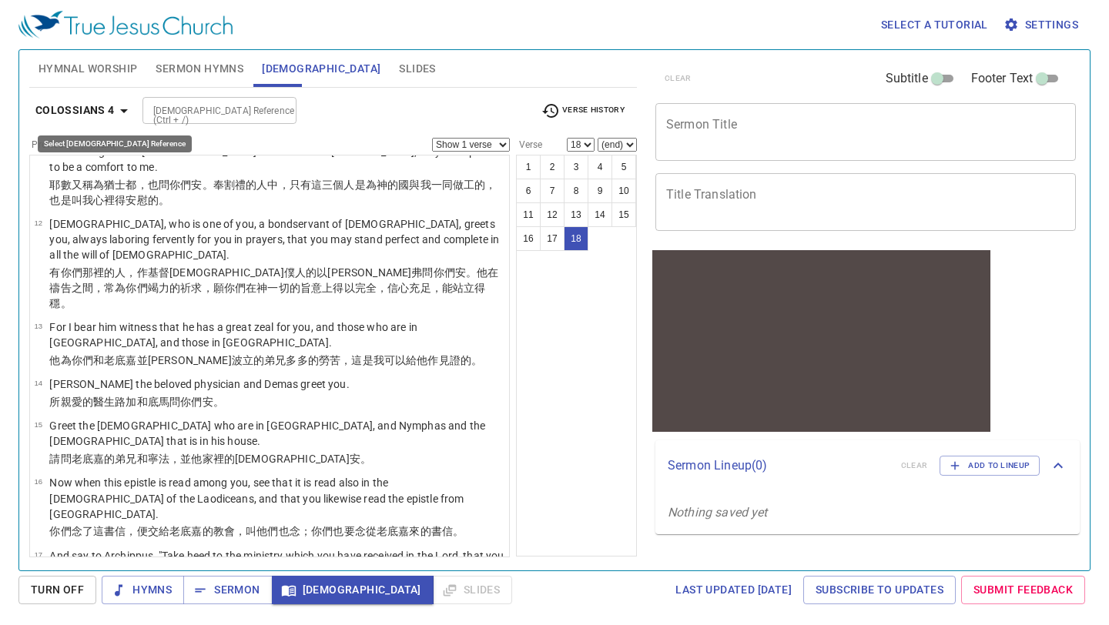
click at [104, 105] on b "Colossians 4" at bounding box center [74, 110] width 79 height 19
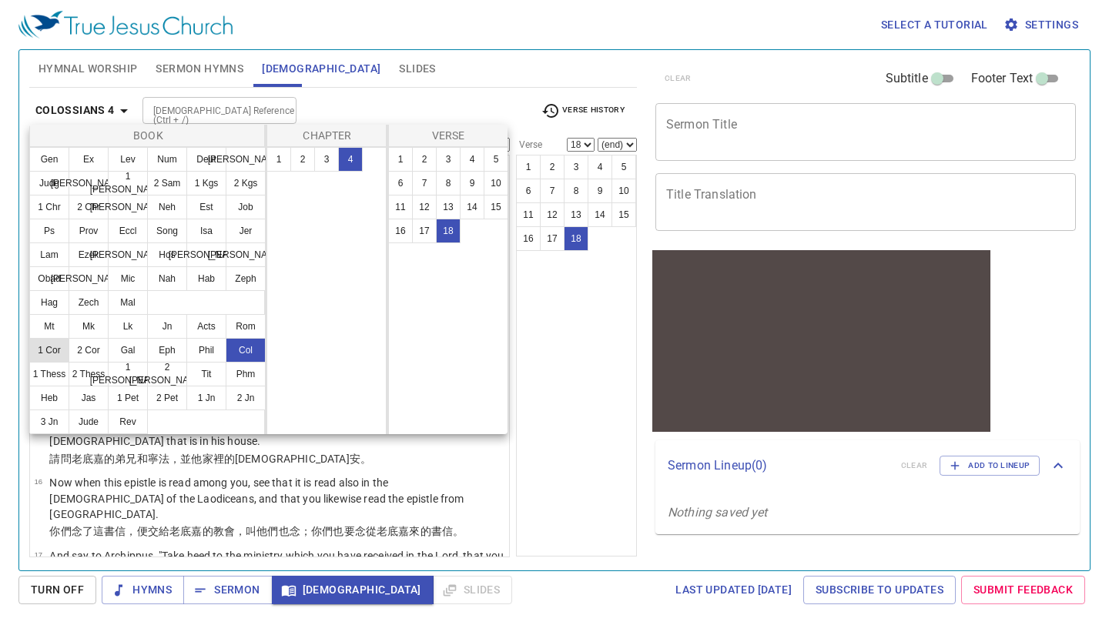
click at [51, 353] on button "1 Cor" at bounding box center [49, 350] width 40 height 25
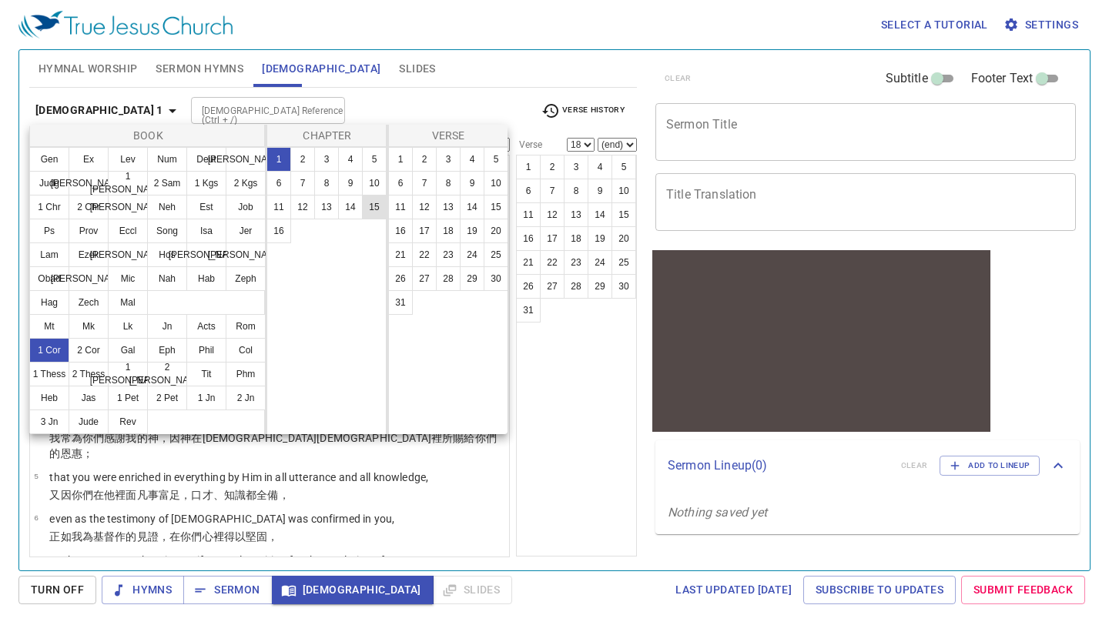
click at [368, 205] on button "15" at bounding box center [374, 207] width 25 height 25
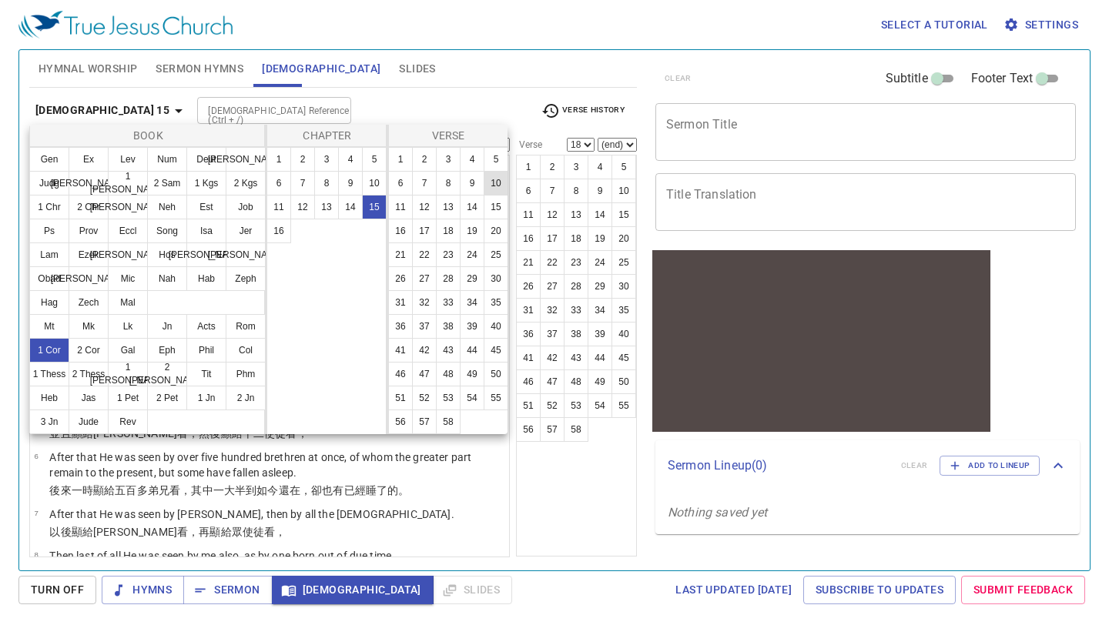
click at [496, 185] on button "10" at bounding box center [496, 183] width 25 height 25
select select "10"
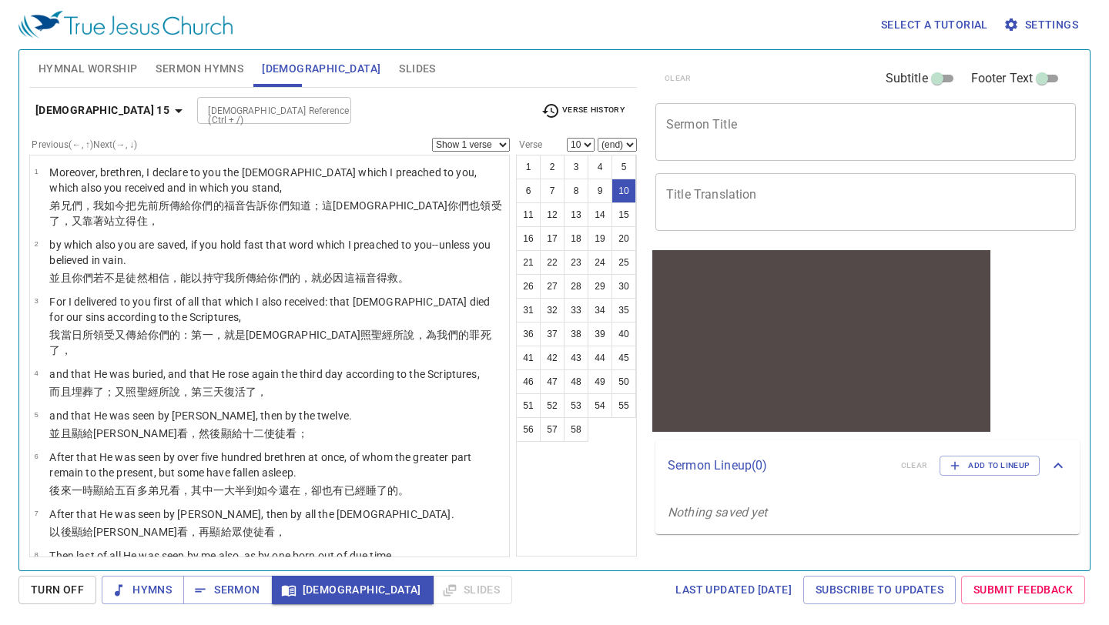
scroll to position [309, 0]
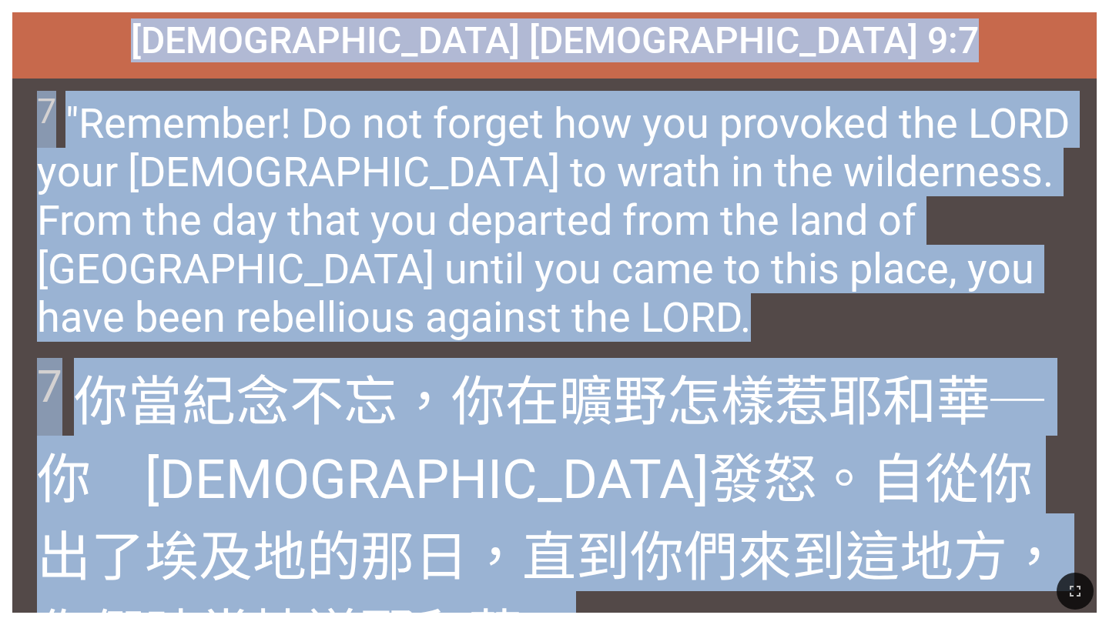
drag, startPoint x: 345, startPoint y: 29, endPoint x: 1108, endPoint y: 498, distance: 895.7
click at [1108, 498] on div "[DEMOGRAPHIC_DATA] [DEMOGRAPHIC_DATA] 9:7 [DEMOGRAPHIC_DATA] [DEMOGRAPHIC_DATA]…" at bounding box center [554, 312] width 1109 height 625
copy div "[DEMOGRAPHIC_DATA] [DEMOGRAPHIC_DATA] 9:7 [DEMOGRAPHIC_DATA] [DEMOGRAPHIC_DATA]…"
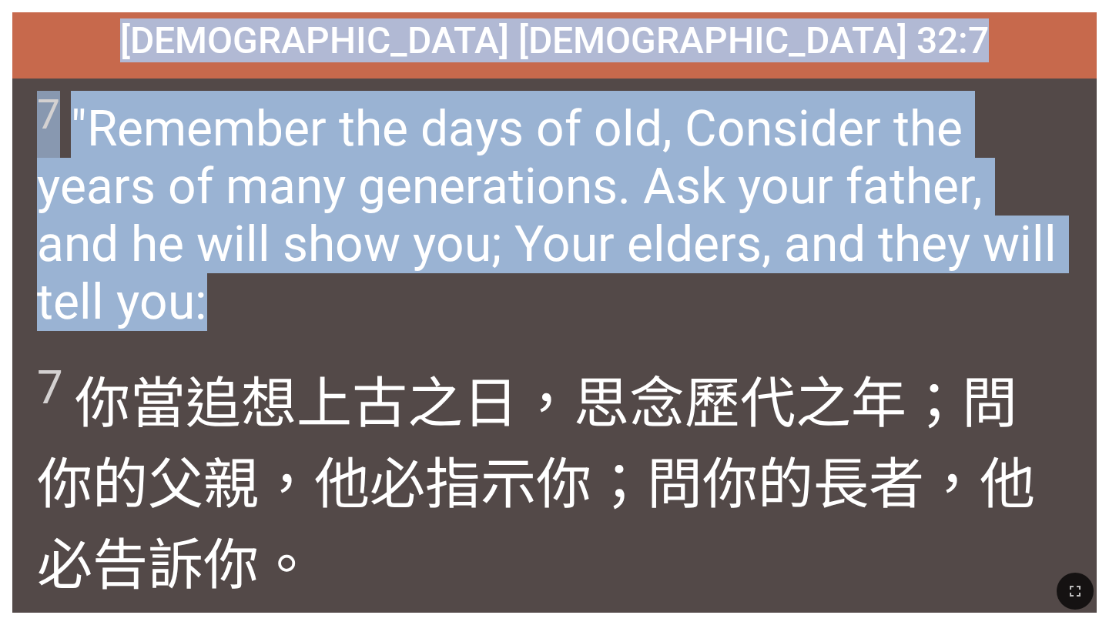
click at [531, 329] on span "7 "Remember the days of old, Consider the years of many generations. Ask your f…" at bounding box center [554, 211] width 1034 height 240
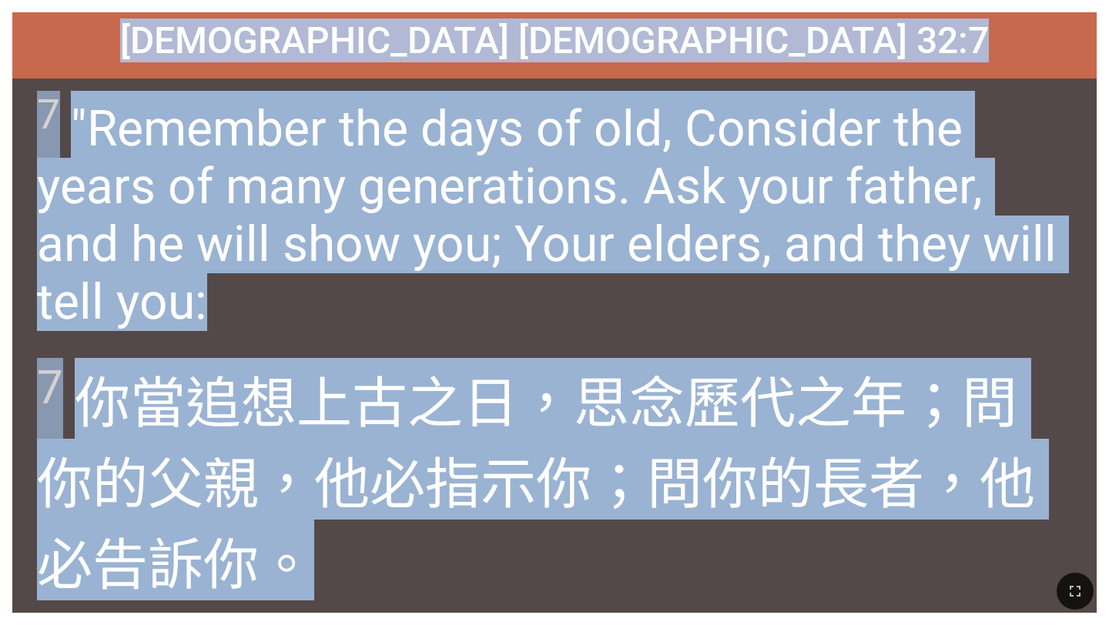
drag, startPoint x: 345, startPoint y: 42, endPoint x: 526, endPoint y: 531, distance: 521.4
click at [526, 531] on div "[DEMOGRAPHIC_DATA] [DEMOGRAPHIC_DATA] 32:7 [DEMOGRAPHIC_DATA] [DEMOGRAPHIC_DATA…" at bounding box center [554, 312] width 1084 height 601
copy div "[DEMOGRAPHIC_DATA] [DEMOGRAPHIC_DATA] 32:7 [DEMOGRAPHIC_DATA] [DEMOGRAPHIC_DATA…"
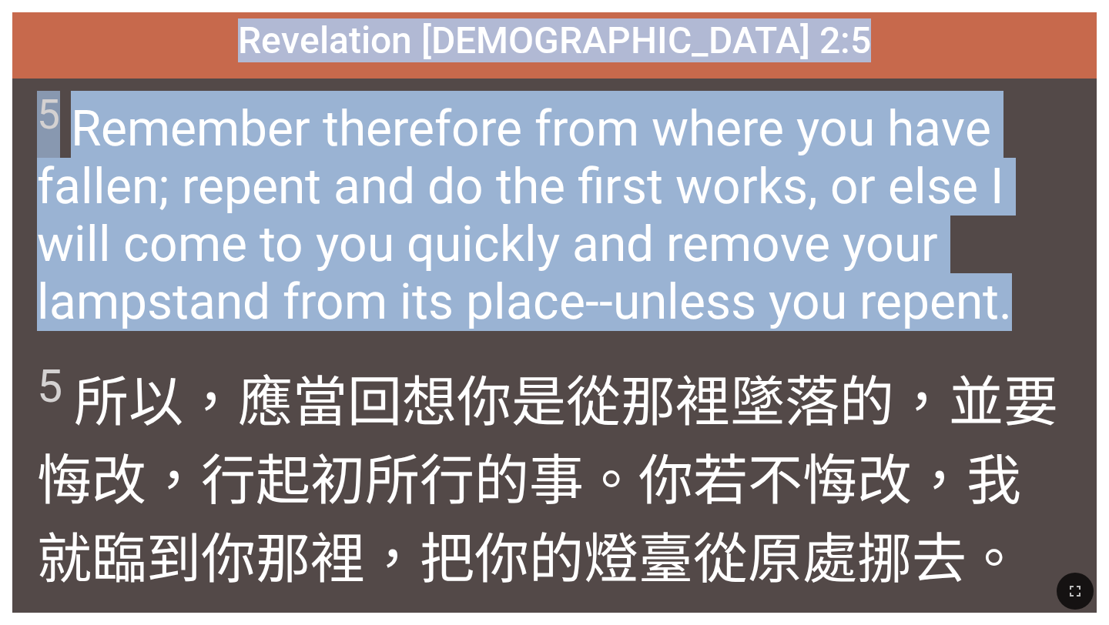
click at [348, 353] on div "5 所以 ，應當回想 你是從那裡 墜落 的，並要 悔改 ，行 起初 所行的事 。你若不悔改，我就臨到 你那裡 ，把你的 燈臺 從 原 處 挪去 。" at bounding box center [554, 479] width 1084 height 267
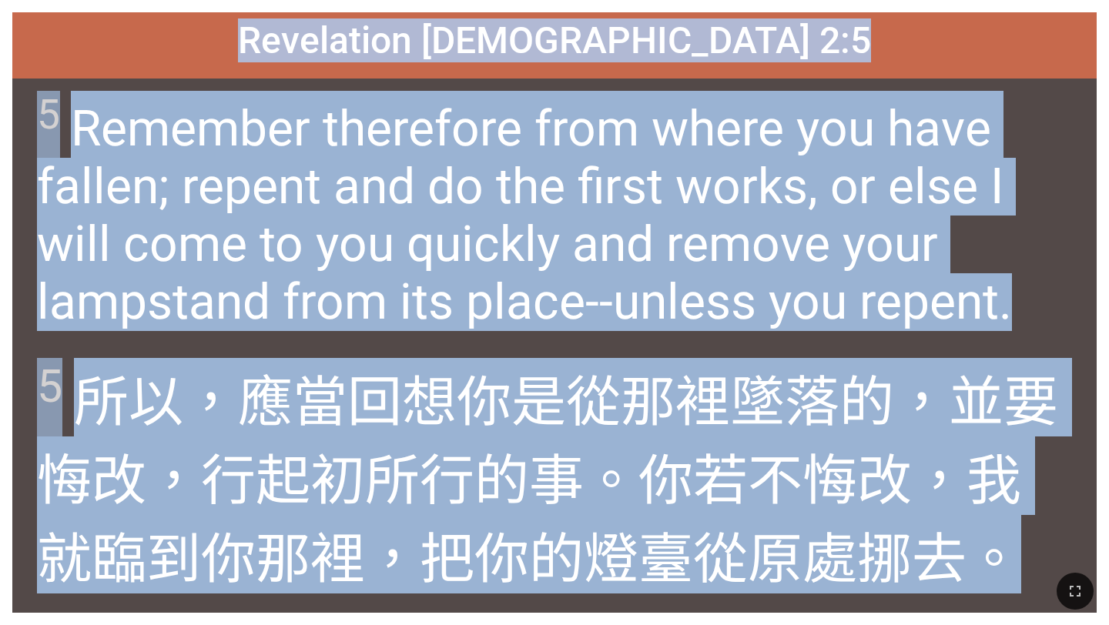
drag, startPoint x: 382, startPoint y: 39, endPoint x: 923, endPoint y: 572, distance: 759.6
click at [923, 6] on div "Hymnal Worship Hymnal Worship 詩頌崇拜 詩頌崇拜 Revelation 啟示錄 2:5 Revelation 啟示錄 2:5 5…" at bounding box center [554, 6] width 1097 height 0
copy div "Revelation 啟示錄 2:5 Revelation 啟示錄 2:5 5 Remember therefore from where you have …"
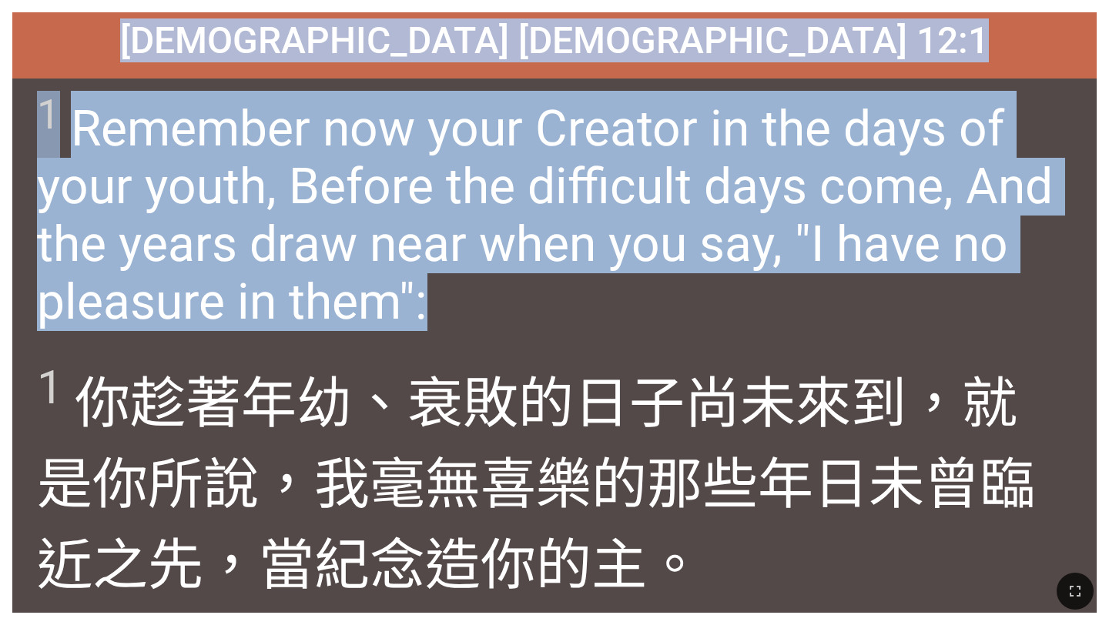
click at [541, 353] on div "1 你趁著年幼 、衰敗的 日子 尚未來到 ，就是你所說 ，我毫無喜樂 的那些年日 未曾臨近 之先，當紀念 造你的主 。" at bounding box center [554, 479] width 1084 height 267
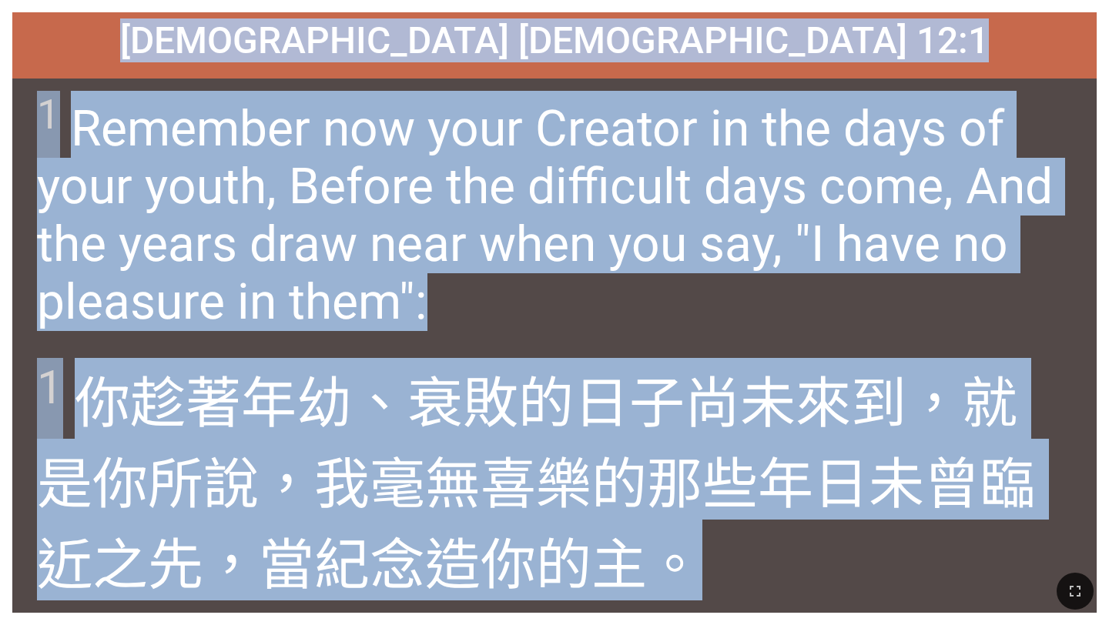
drag, startPoint x: 353, startPoint y: 39, endPoint x: 797, endPoint y: 558, distance: 682.1
click at [797, 6] on div "Hymnal Worship Hymnal Worship 詩頌崇拜 詩頌崇拜 Ecclesiastes 傳道書 12:1 Ecclesiastes 傳道書 …" at bounding box center [554, 6] width 1097 height 0
copy div "Ecclesiastes 傳道書 12:1 Ecclesiastes 傳道書 12:1 1 Remember now your Creator in the …"
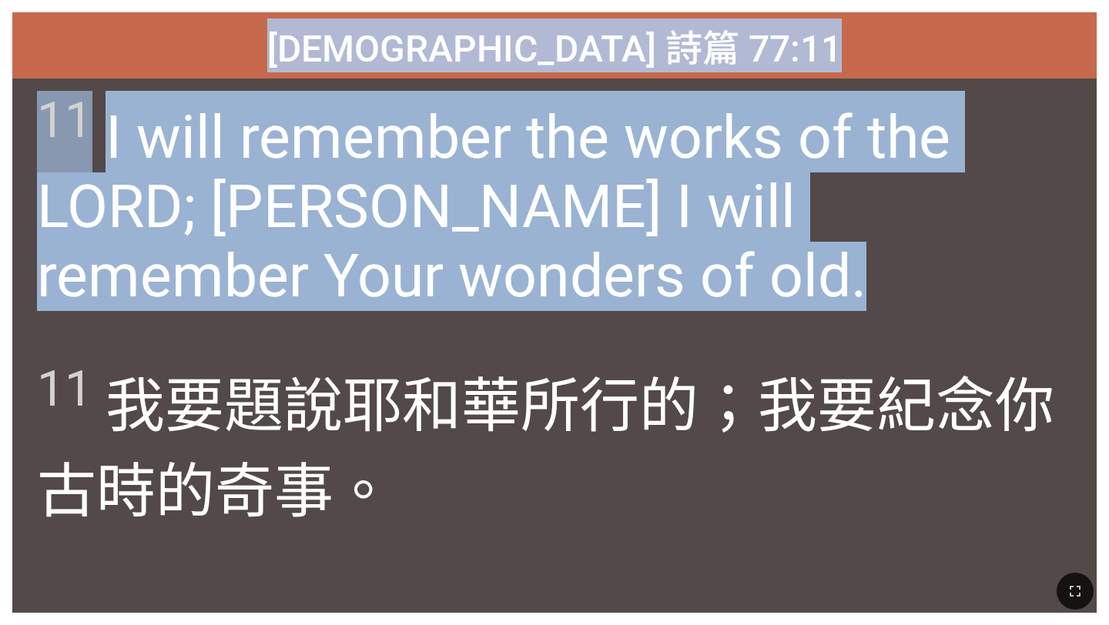
click at [648, 310] on span "11 I will remember the works of the LORD; Surely I will remember Your wonders o…" at bounding box center [554, 201] width 1034 height 220
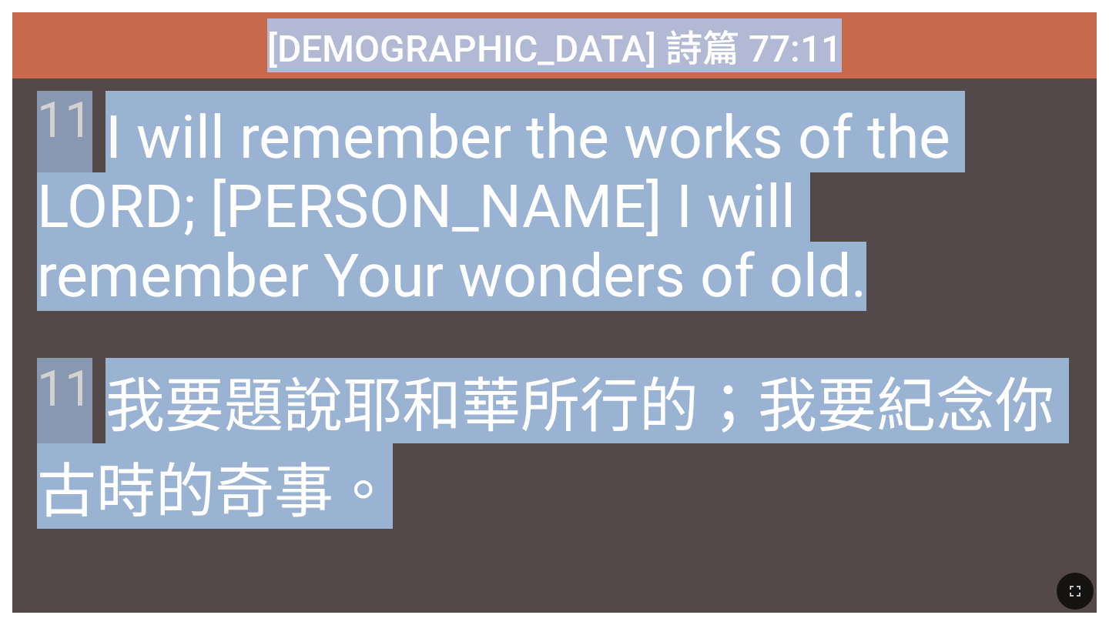
drag, startPoint x: 410, startPoint y: 39, endPoint x: 635, endPoint y: 625, distance: 627.4
click at [635, 6] on div "Hymnal Worship Hymnal Worship 詩頌崇拜 詩頌崇拜 Psalm 詩篇 77:11 Psalm 詩篇 77:11 11 I will…" at bounding box center [554, 6] width 1097 height 0
copy div "Psalm 詩篇 77:11 Psalm 詩篇 77:11 11 I will remember the works of the LORD; Surely …"
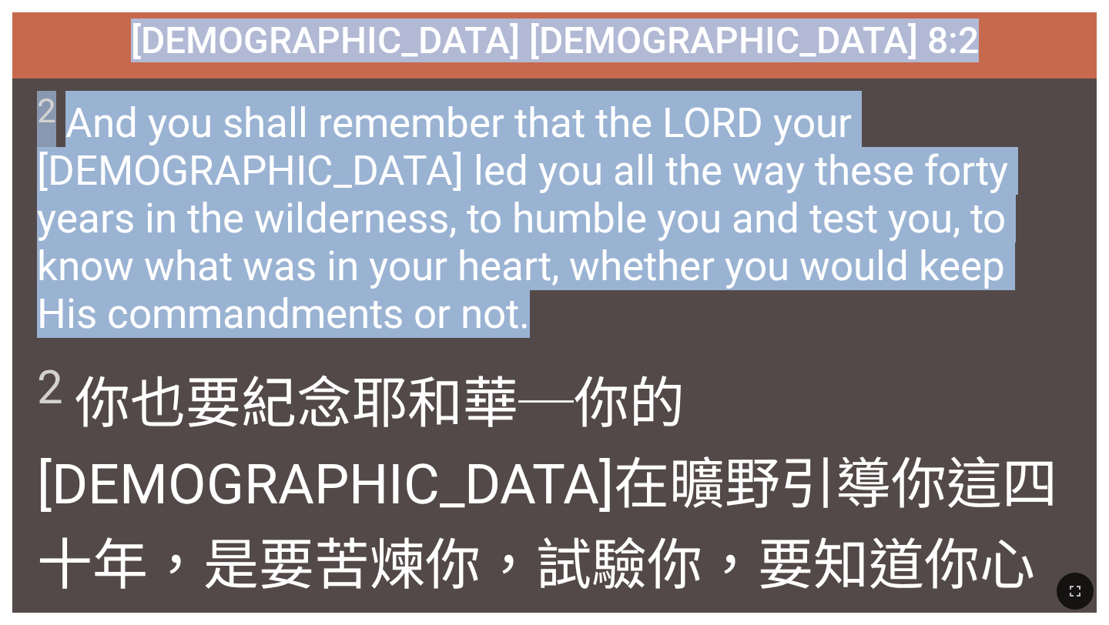
click at [606, 299] on div "2 And you shall remember that the LORD your God led you all the way these forty…" at bounding box center [554, 212] width 1084 height 267
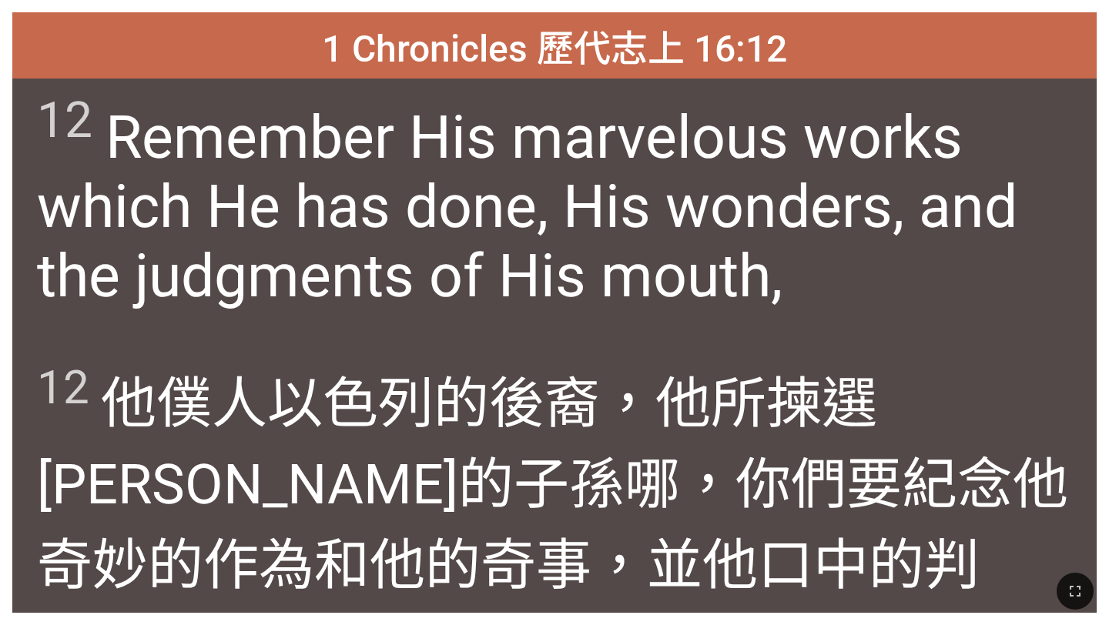
click at [488, 286] on span "12 Remember His marvelous works which He has done, His wonders, and the judgmen…" at bounding box center [554, 201] width 1034 height 220
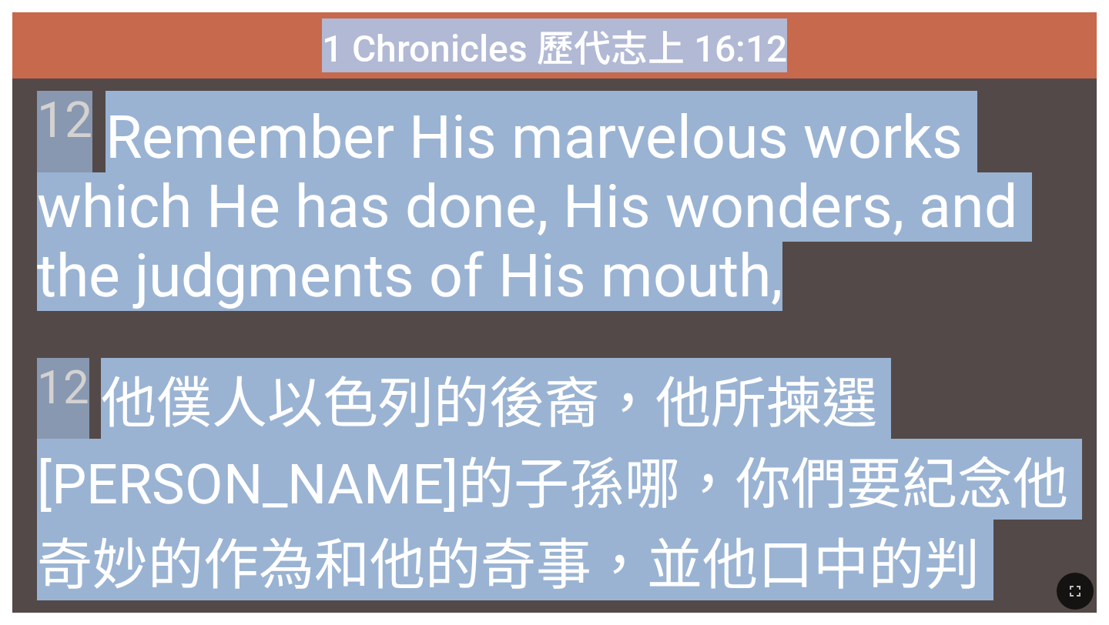
drag, startPoint x: 323, startPoint y: 33, endPoint x: 677, endPoint y: 581, distance: 651.7
click at [677, 6] on div "Hymnal Worship Hymnal Worship 詩頌崇拜 詩頌崇拜 1 Chronicles 歷代志上 16:12 1 Chronicles 歷代…" at bounding box center [554, 6] width 1097 height 0
copy div "1 Chronicles 歷代志上 16:12 1 Chronicles 歷代志上 16:12 12 Remember His marvelous works…"
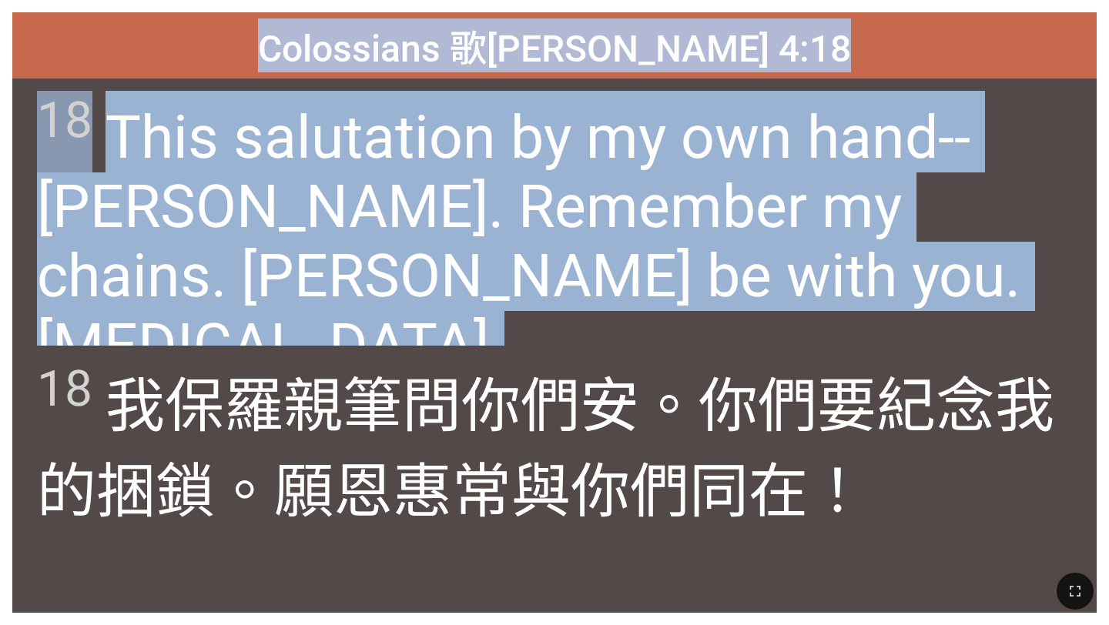
click at [573, 271] on span "18 This salutation by my own hand--Paul. Remember my chains. Grace be with you.…" at bounding box center [554, 236] width 1034 height 290
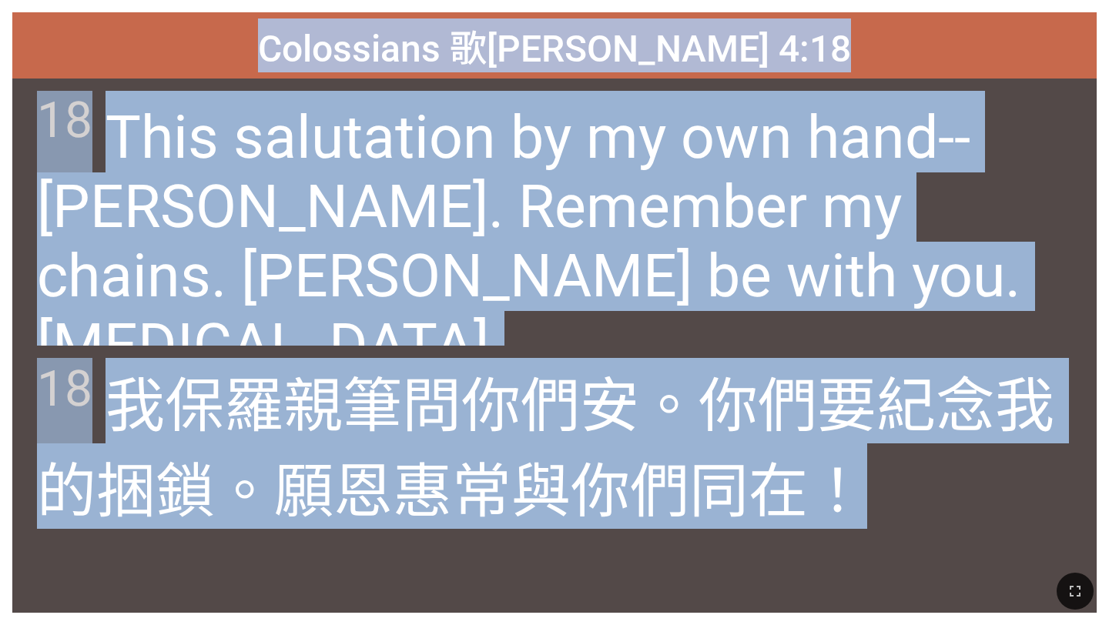
drag, startPoint x: 351, startPoint y: 31, endPoint x: 859, endPoint y: 568, distance: 739.7
click at [859, 6] on div "Hymnal Worship Hymnal Worship 詩頌崇拜 詩頌崇拜 Colossians 歌羅西書 4:18 Colossians 歌羅西書 4:…" at bounding box center [554, 6] width 1097 height 0
copy div "Colossians 歌羅西書 4:18 Colossians 歌羅西書 4:18 18 This salutation by my own hand--Pa…"
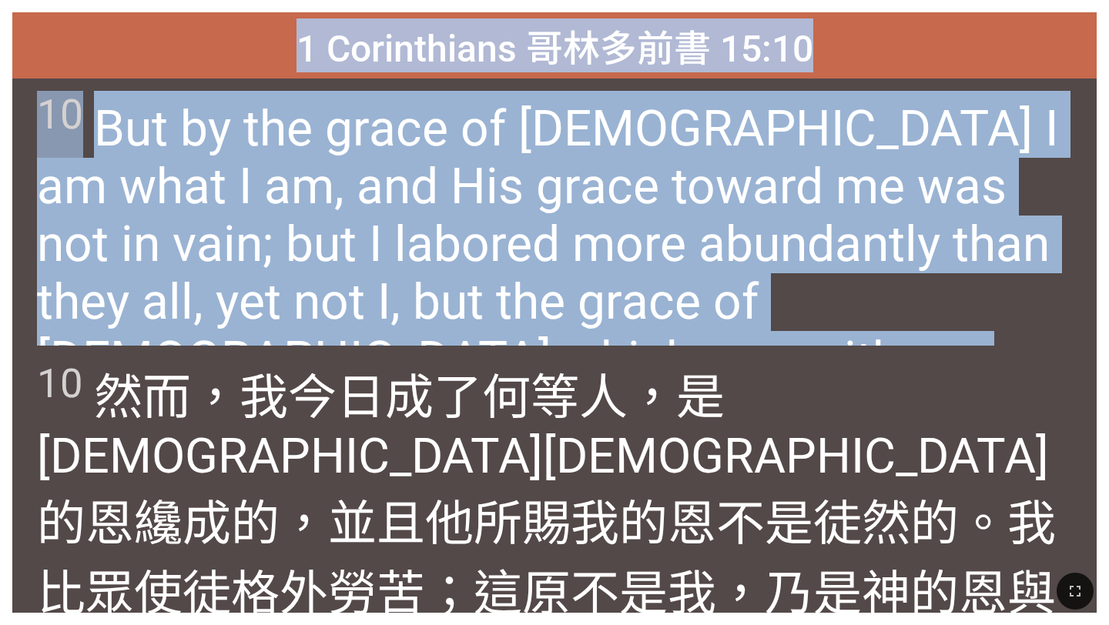
click at [403, 361] on span "10 然而 ，我今日成了 何等 人，是蒙神 的恩 纔成 的，並且 他 所賜我 的恩 不 是 徒然 的。我比眾 使徒格外 勞苦 ；這原不 是我 ，乃 是神 的恩…" at bounding box center [554, 526] width 1034 height 337
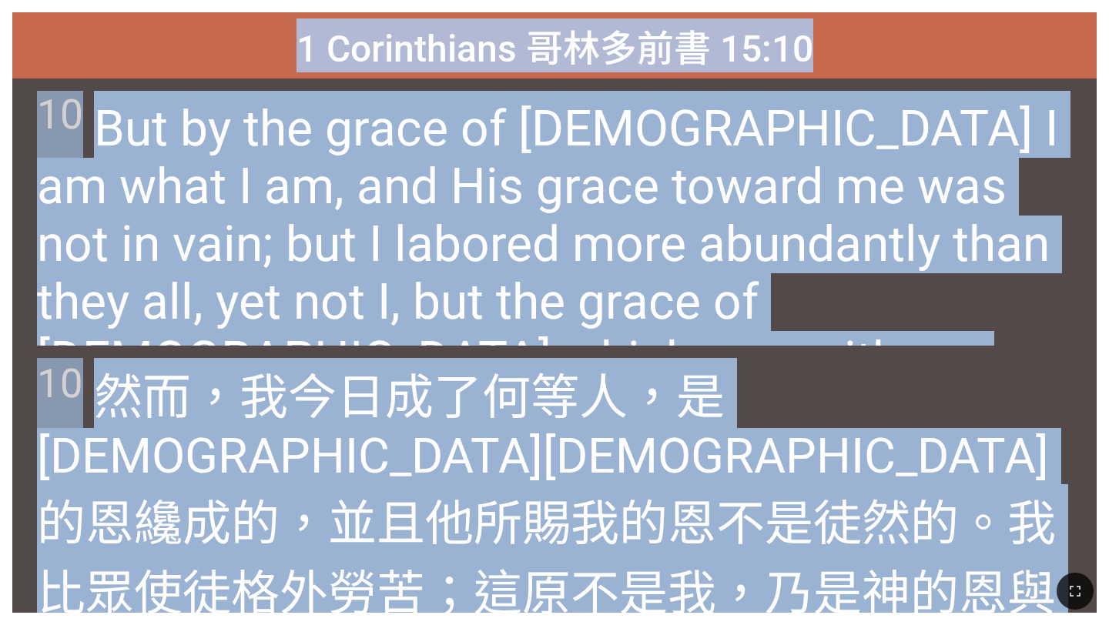
drag, startPoint x: 300, startPoint y: 40, endPoint x: 887, endPoint y: 568, distance: 789.5
click at [887, 6] on div "Hymnal Worship Hymnal Worship 詩頌崇拜 詩頌崇拜 1 Corinthians 哥林多前書 15:10 1 Corinthians…" at bounding box center [554, 6] width 1097 height 0
copy div "1 Corinthians 哥林多前書 15:10 1 Corinthians 哥林多前書 15:10 10 But by the grace of God …"
